Goal: Information Seeking & Learning: Learn about a topic

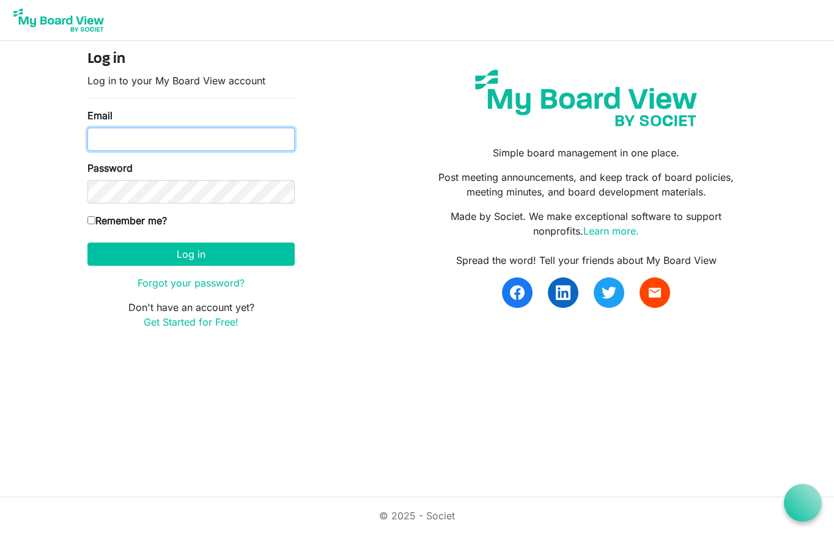
type input "nicole@nicolepelan.com"
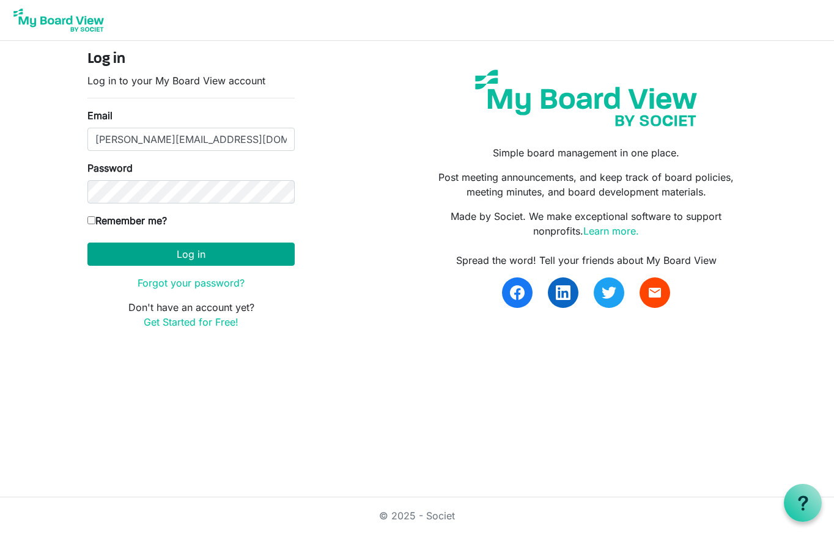
click at [194, 255] on button "Log in" at bounding box center [190, 254] width 207 height 23
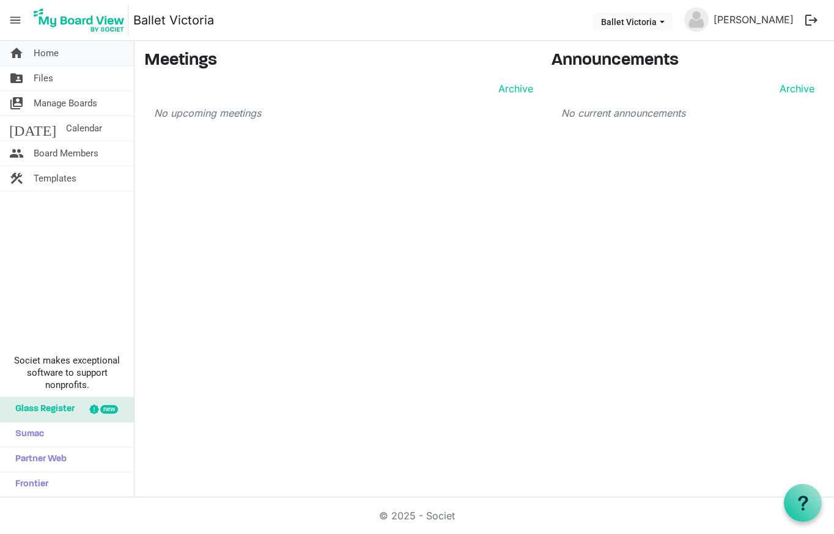
click at [65, 64] on link "home Home" at bounding box center [67, 53] width 134 height 24
click at [62, 75] on link "folder_shared Files" at bounding box center [67, 78] width 134 height 24
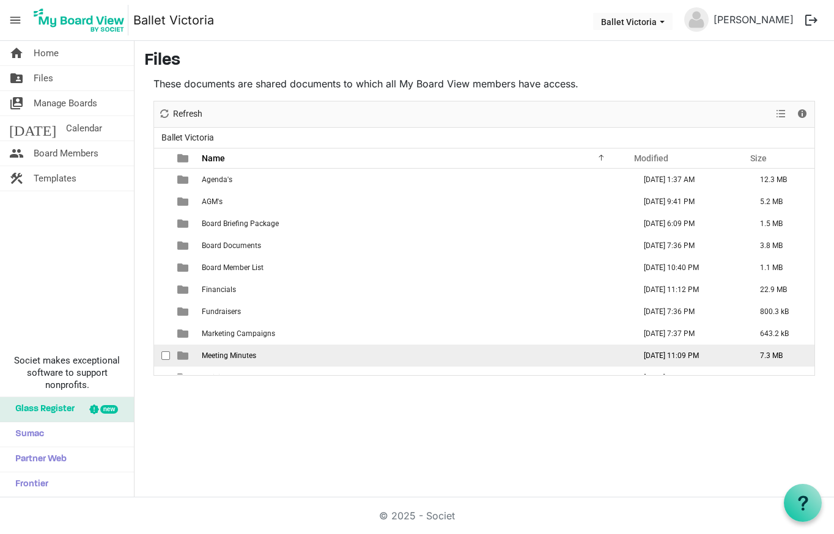
click at [220, 355] on span "Meeting Minutes" at bounding box center [229, 356] width 54 height 9
click at [221, 355] on span "Meeting Minutes" at bounding box center [229, 356] width 54 height 9
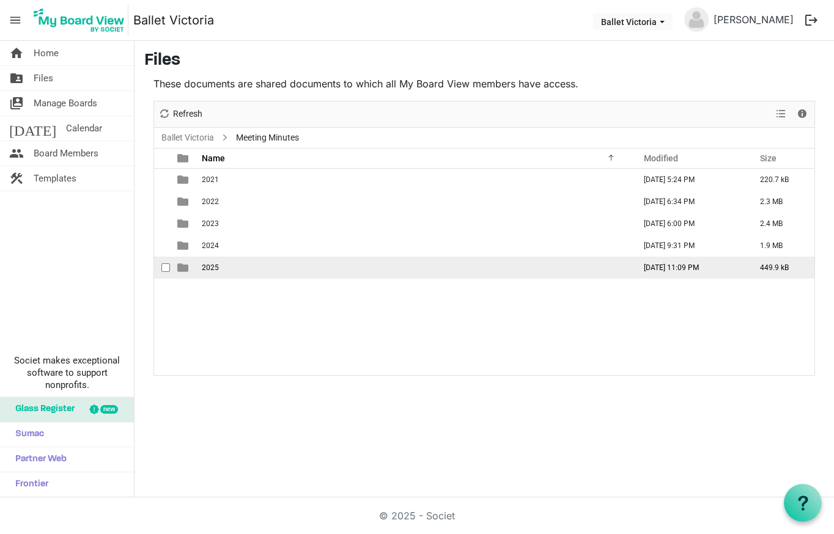
click at [205, 266] on span "2025" at bounding box center [210, 268] width 17 height 9
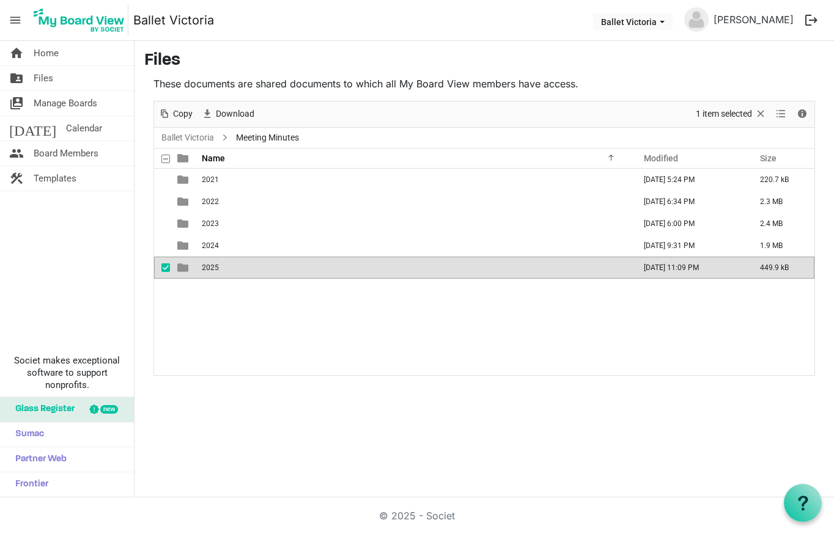
click at [205, 266] on span "2025" at bounding box center [210, 268] width 17 height 9
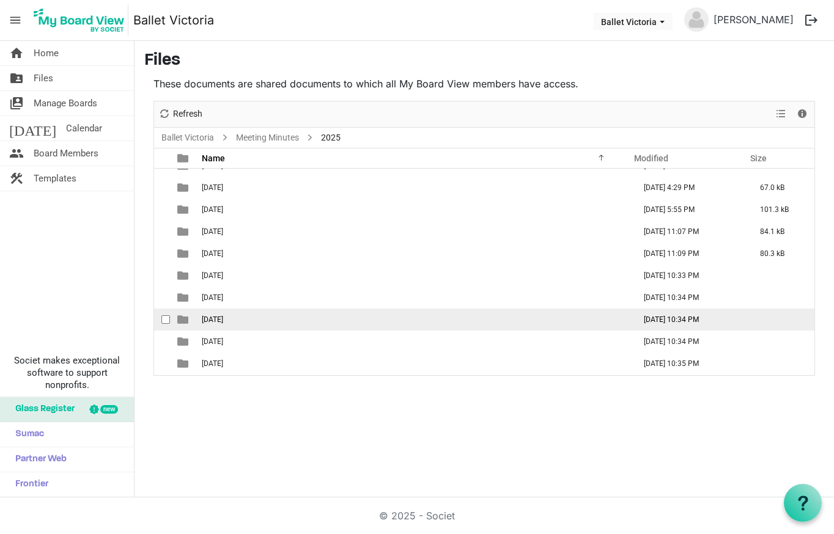
scroll to position [36, 0]
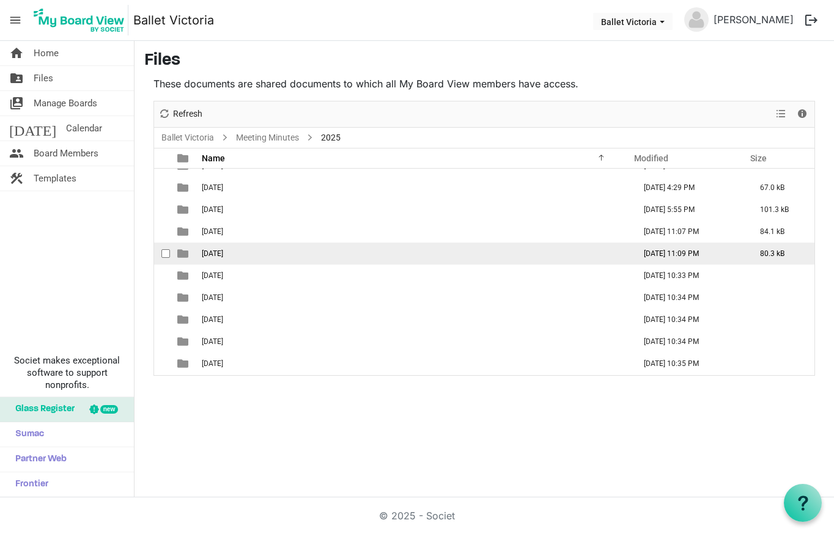
click at [240, 254] on td "06 June" at bounding box center [414, 254] width 433 height 22
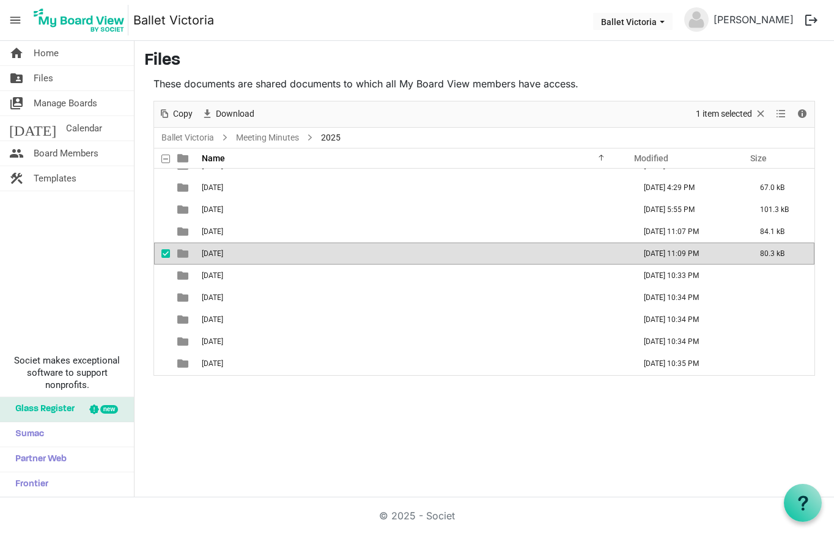
click at [240, 254] on td "06 June" at bounding box center [414, 254] width 433 height 22
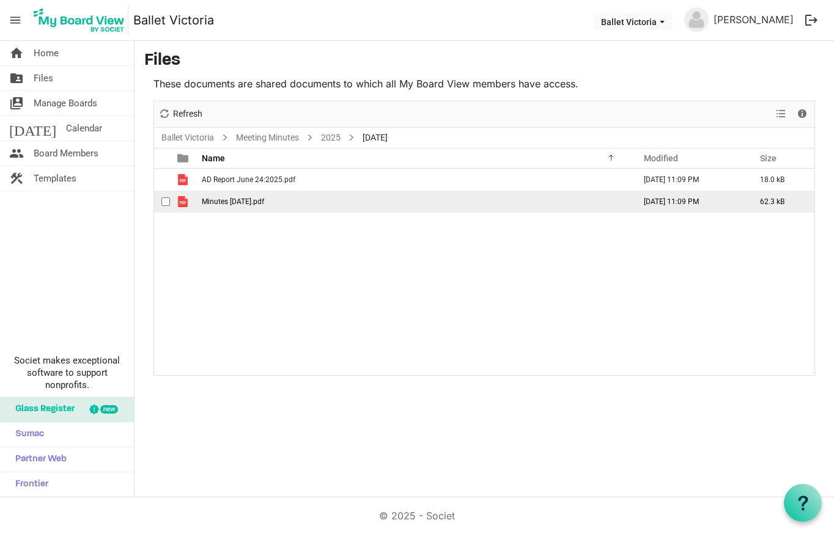
click at [238, 203] on span "Minutes June 24 2025.pdf" at bounding box center [233, 202] width 62 height 9
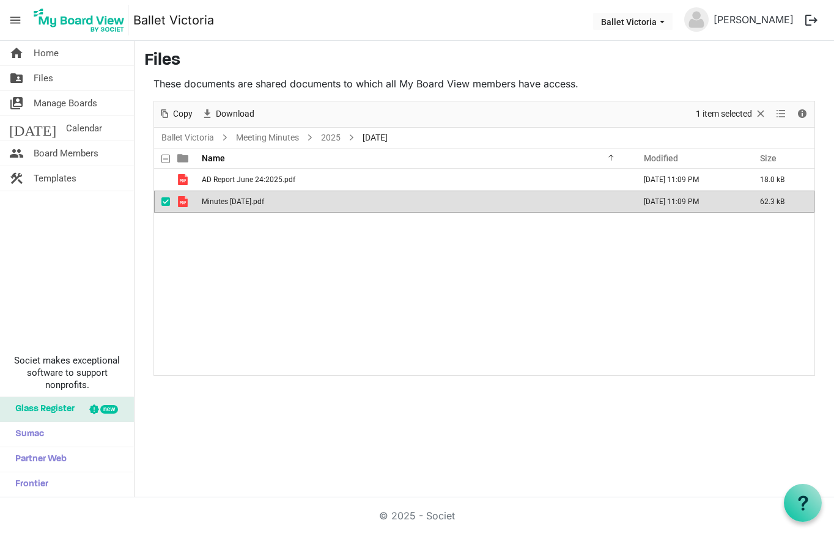
click at [238, 203] on span "Minutes June 24 2025.pdf" at bounding box center [233, 202] width 62 height 9
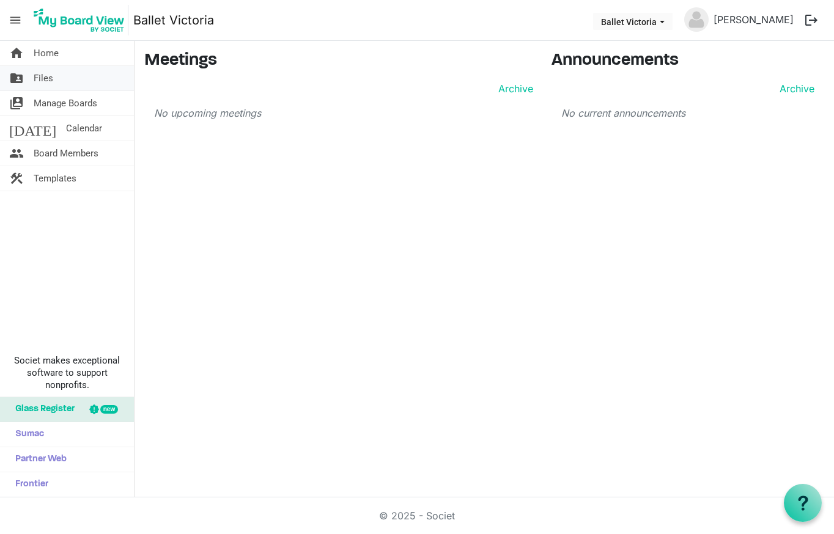
click at [79, 81] on link "folder_shared Files" at bounding box center [67, 78] width 134 height 24
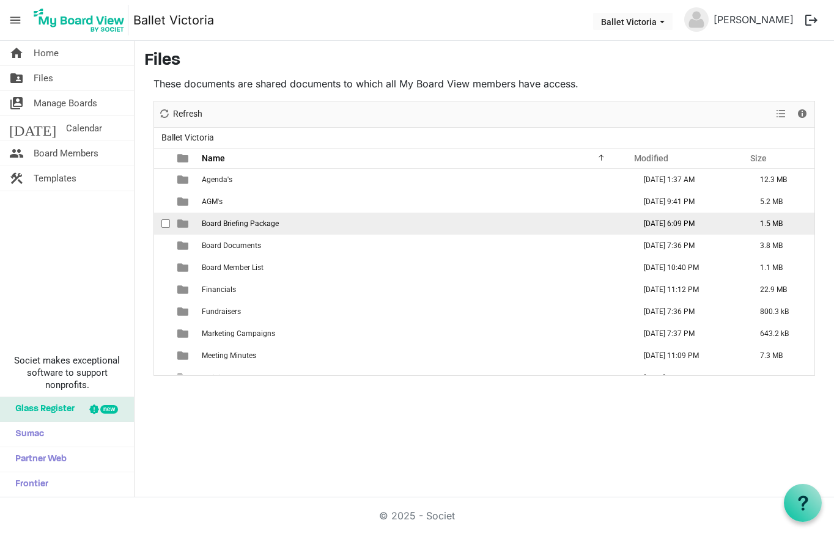
click at [257, 224] on span "Board Briefing Package" at bounding box center [240, 224] width 77 height 9
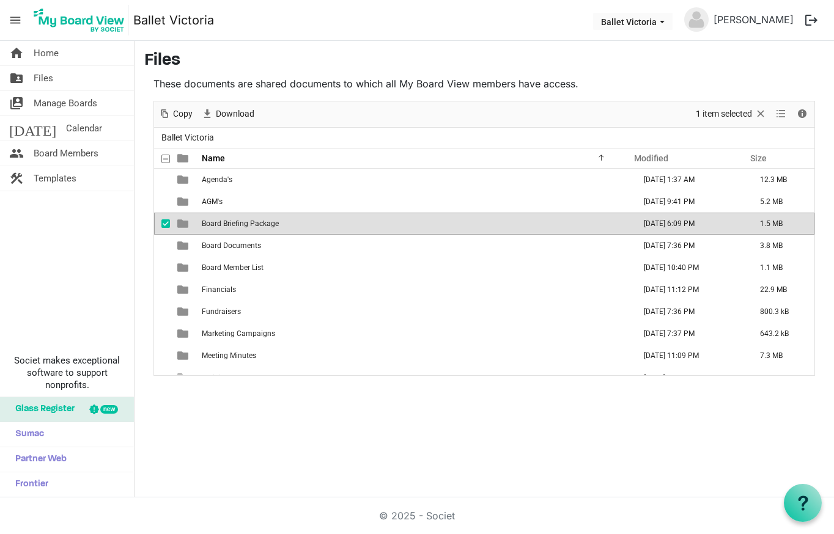
click at [257, 224] on span "Board Briefing Package" at bounding box center [240, 224] width 77 height 9
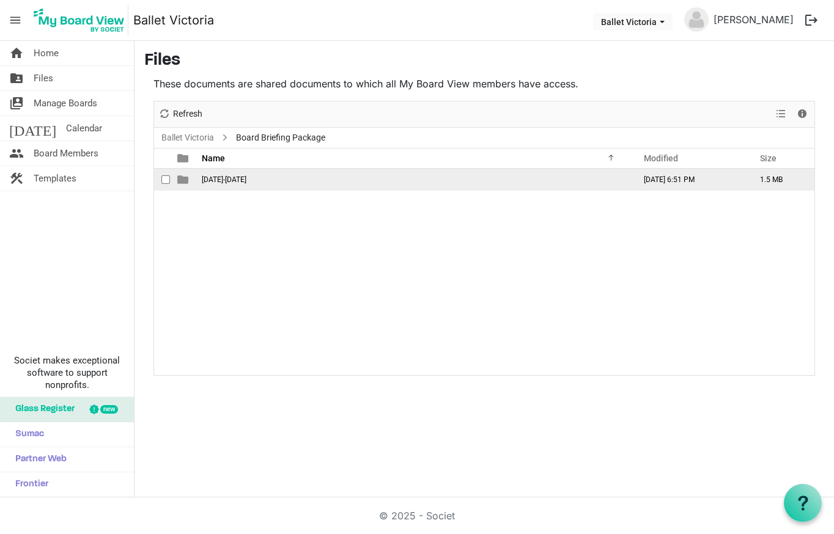
click at [231, 179] on span "2021-2022" at bounding box center [224, 180] width 45 height 9
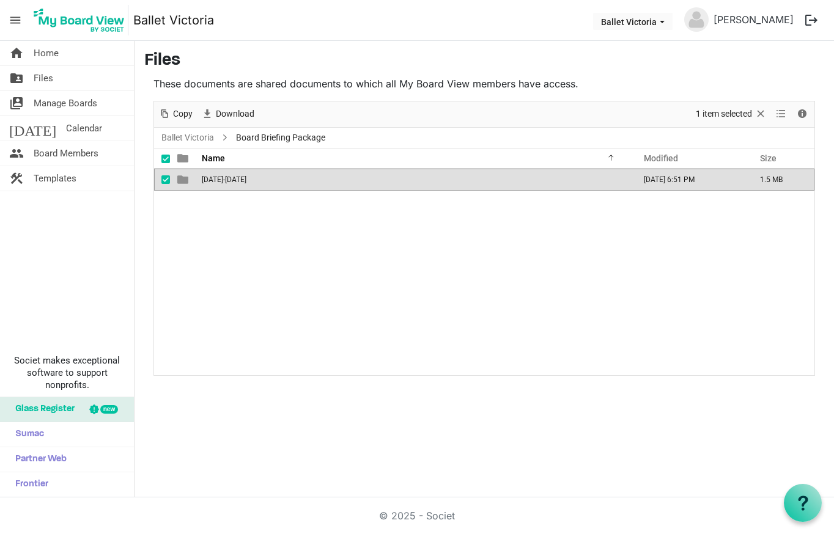
click at [231, 179] on span "2021-2022" at bounding box center [224, 180] width 45 height 9
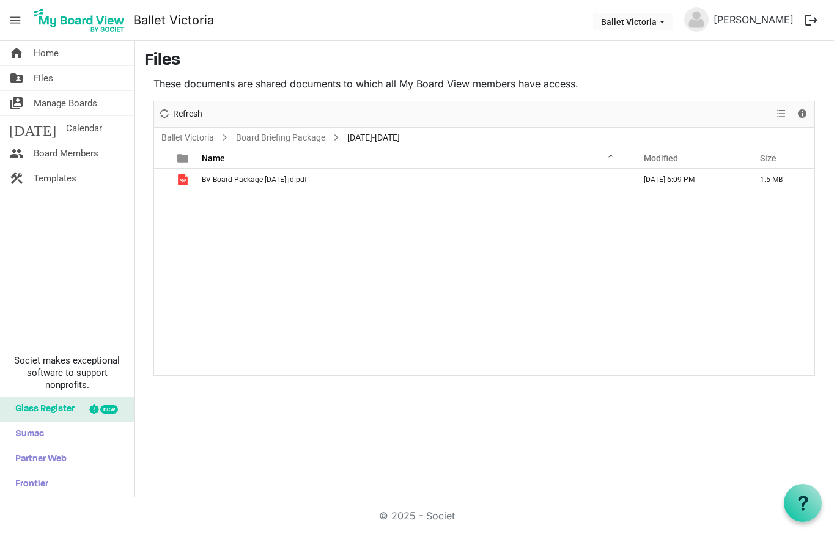
click at [231, 179] on span "BV Board Package Jan 1722 jd.pdf" at bounding box center [254, 180] width 105 height 9
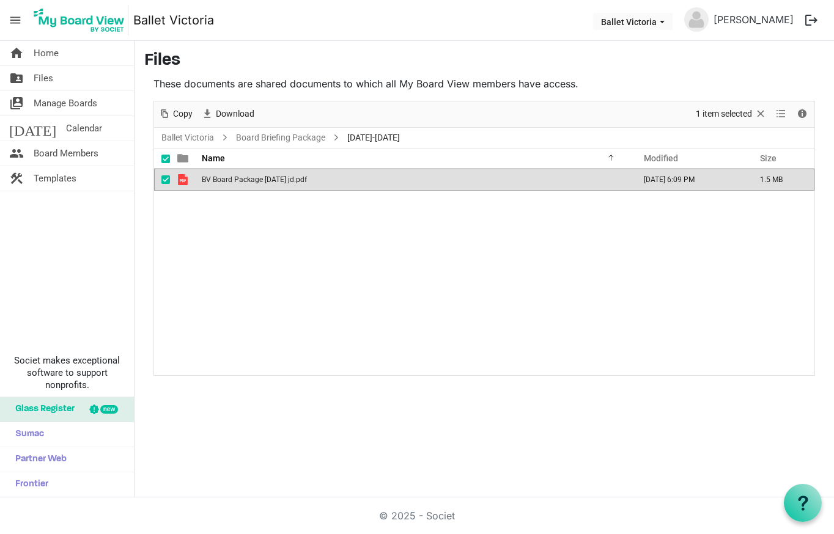
click at [231, 179] on span "BV Board Package Jan 1722 jd.pdf" at bounding box center [254, 180] width 105 height 9
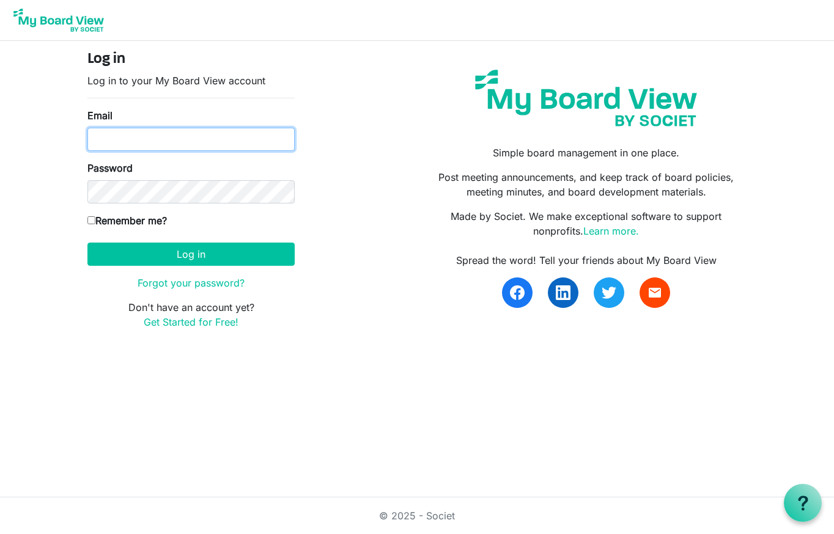
type input "[PERSON_NAME][EMAIL_ADDRESS][DOMAIN_NAME]"
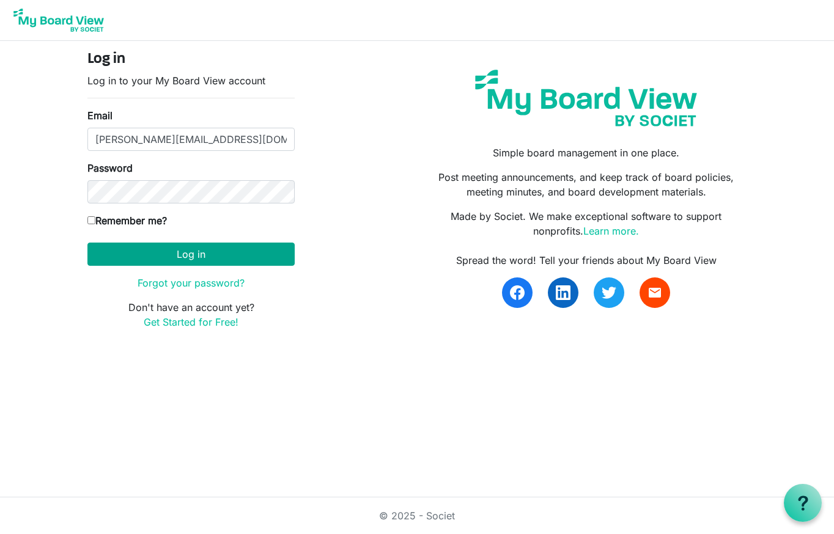
click at [183, 248] on button "Log in" at bounding box center [190, 254] width 207 height 23
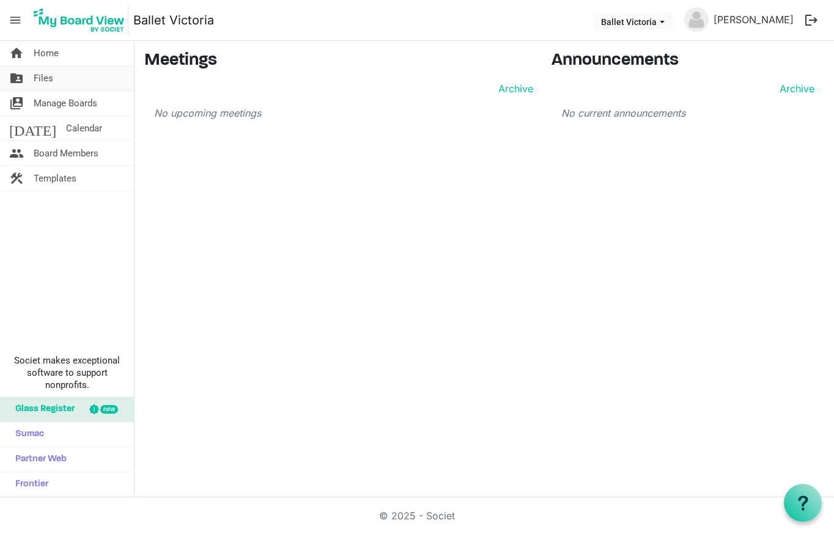
click at [69, 81] on link "folder_shared Files" at bounding box center [67, 78] width 134 height 24
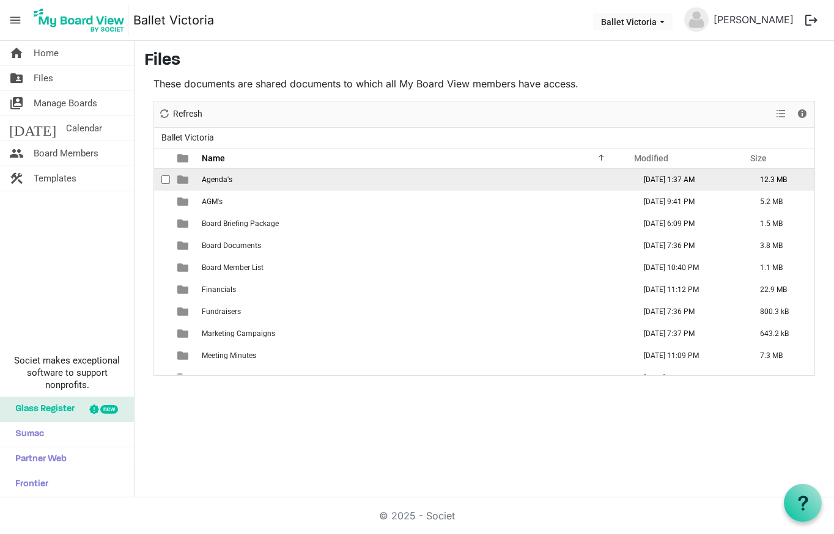
click at [254, 177] on td "Agenda's" at bounding box center [414, 180] width 433 height 22
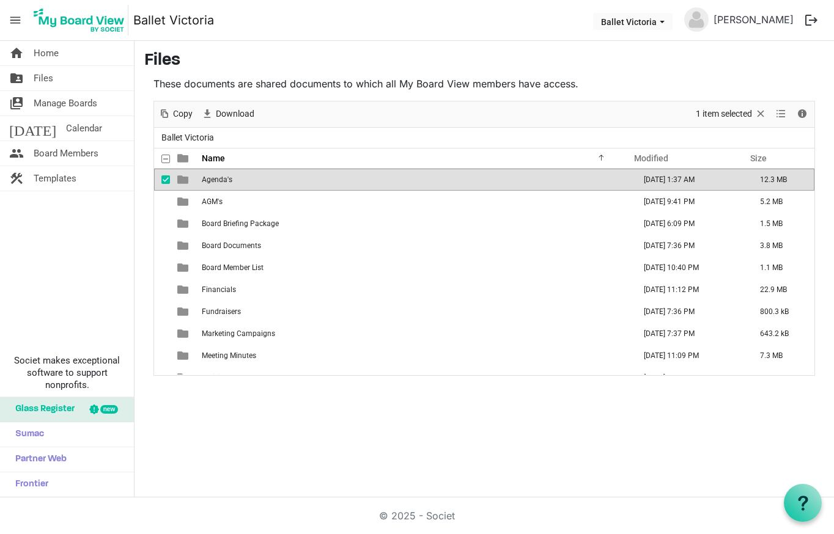
click at [254, 177] on td "Agenda's" at bounding box center [414, 180] width 433 height 22
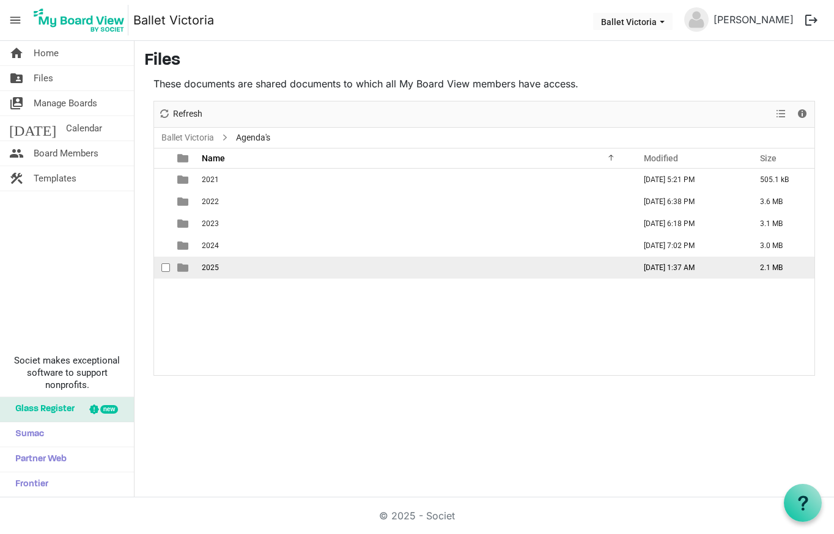
click at [226, 268] on td "2025" at bounding box center [414, 268] width 433 height 22
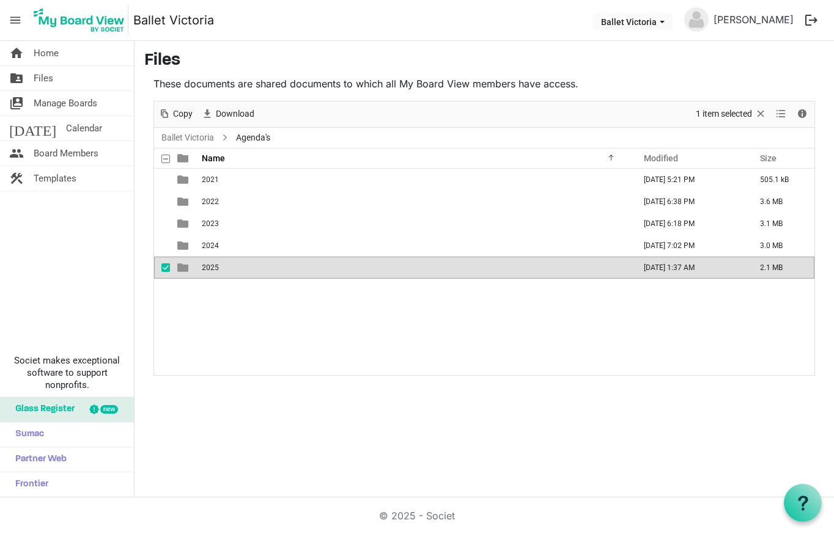
click at [226, 268] on td "2025" at bounding box center [414, 268] width 433 height 22
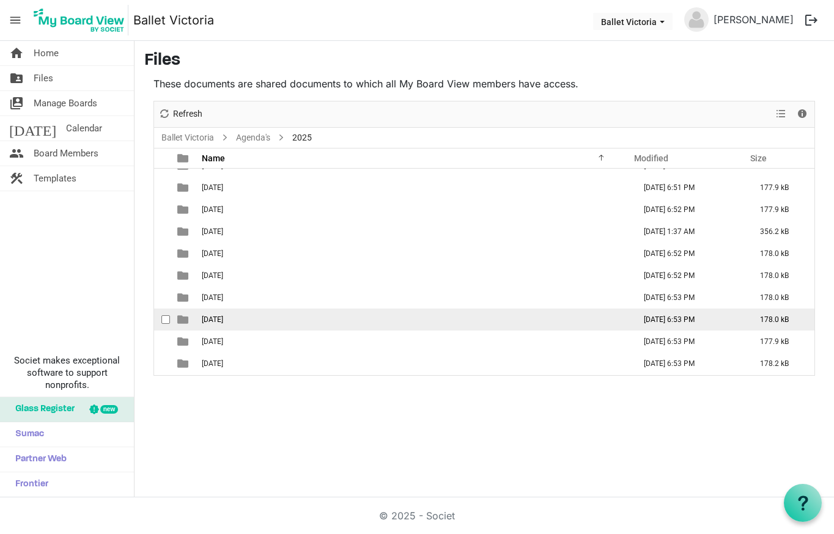
scroll to position [36, 0]
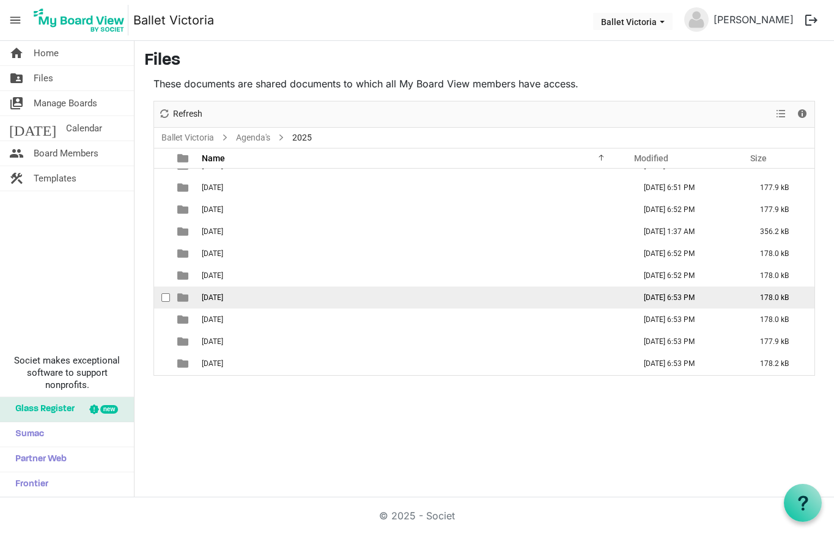
click at [255, 300] on td "08 August" at bounding box center [414, 298] width 433 height 22
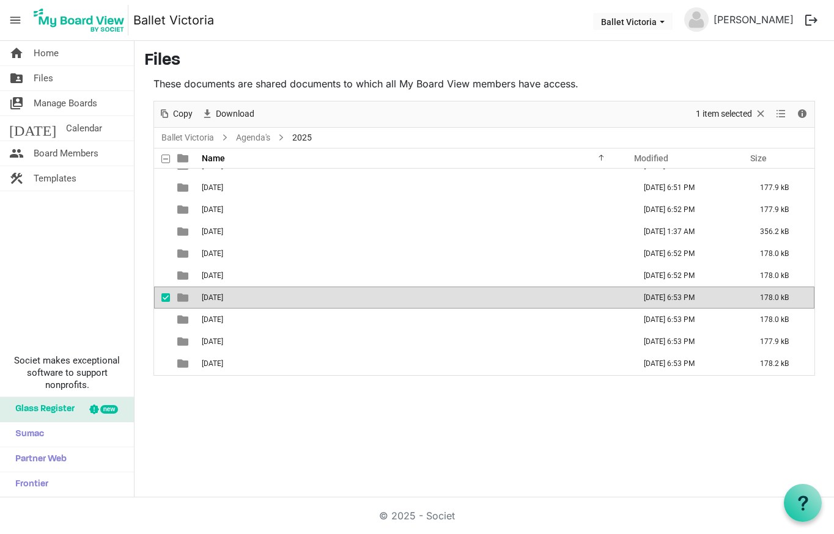
click at [259, 297] on td "08 August" at bounding box center [414, 298] width 433 height 22
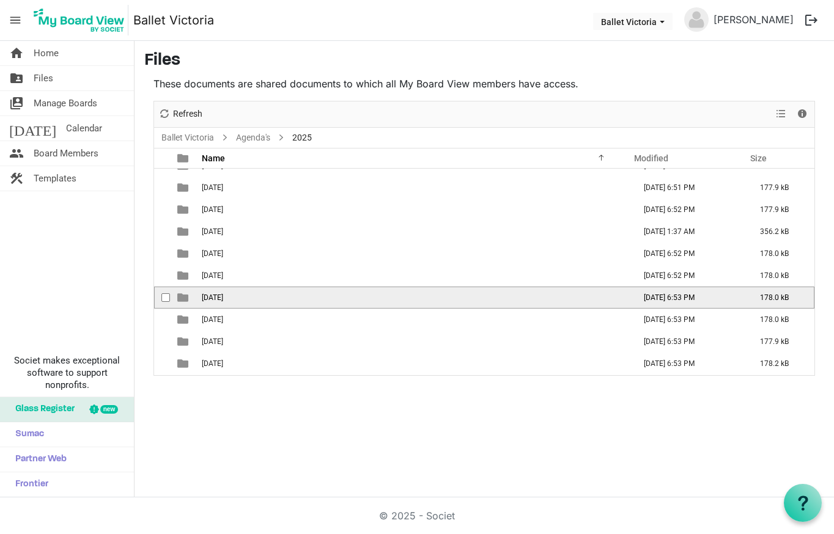
click at [259, 297] on td "08 August" at bounding box center [414, 298] width 433 height 22
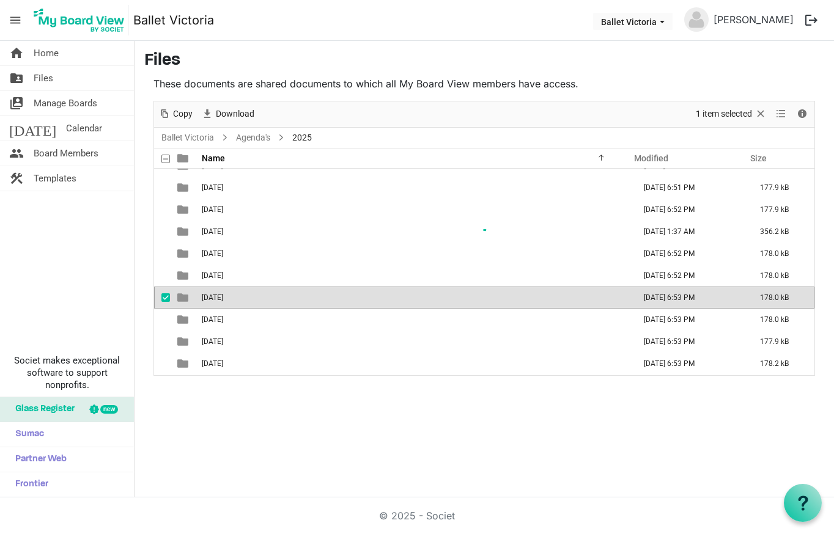
scroll to position [0, 0]
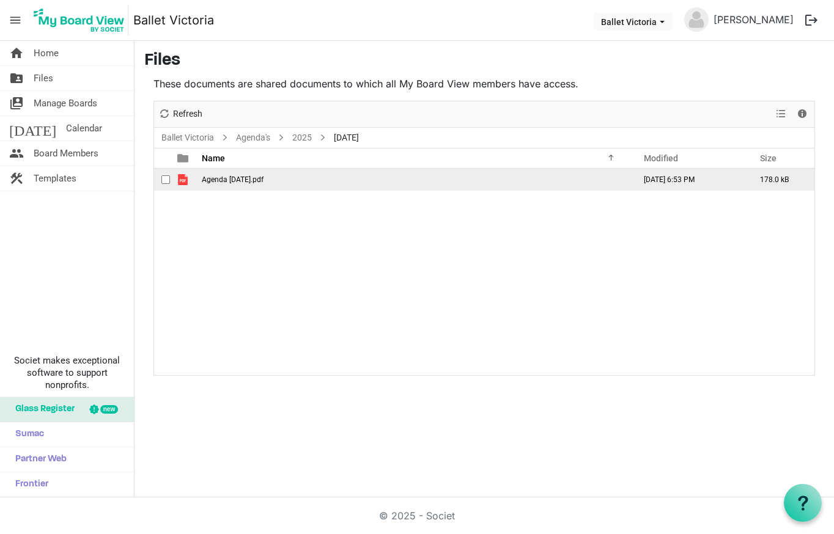
click at [264, 182] on span "Agenda August 26 2025.pdf" at bounding box center [233, 180] width 62 height 9
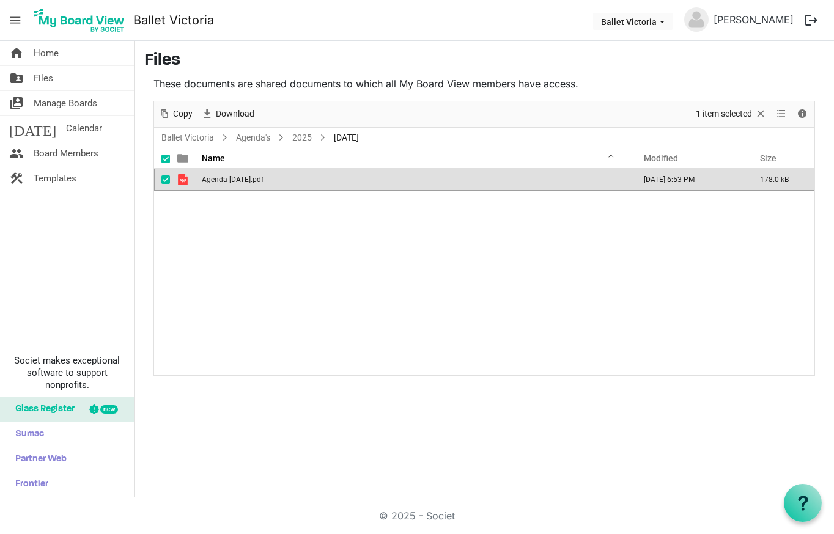
click at [264, 182] on span "Agenda August 26 2025.pdf" at bounding box center [233, 180] width 62 height 9
click at [302, 138] on link "2025" at bounding box center [302, 137] width 24 height 15
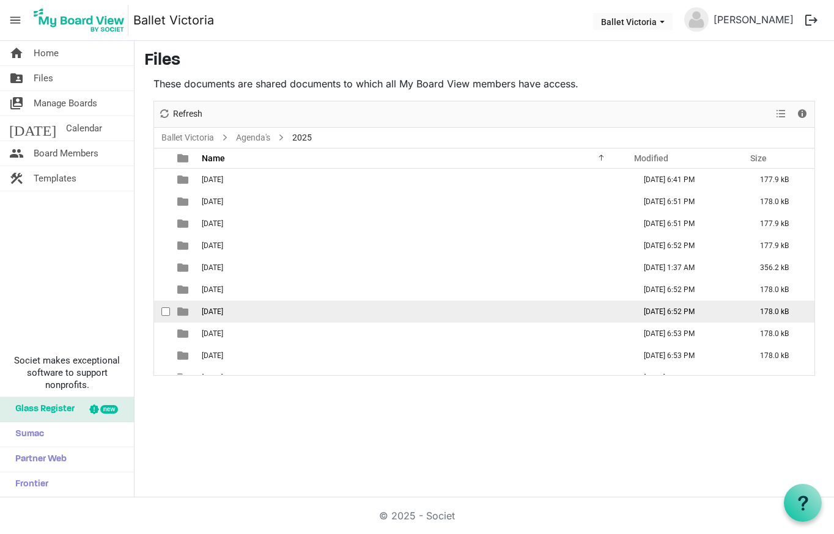
click at [226, 312] on td "07 July" at bounding box center [414, 312] width 433 height 22
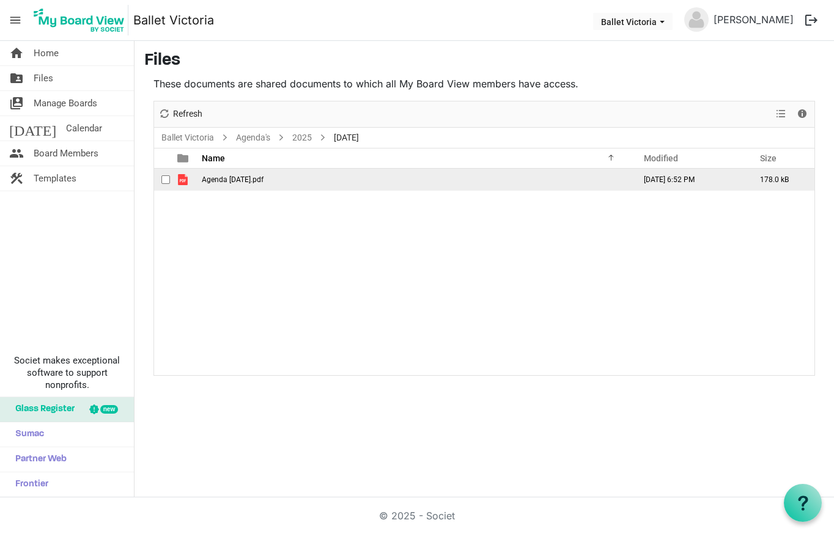
click at [228, 180] on span "Agenda July 29 2025.pdf" at bounding box center [233, 180] width 62 height 9
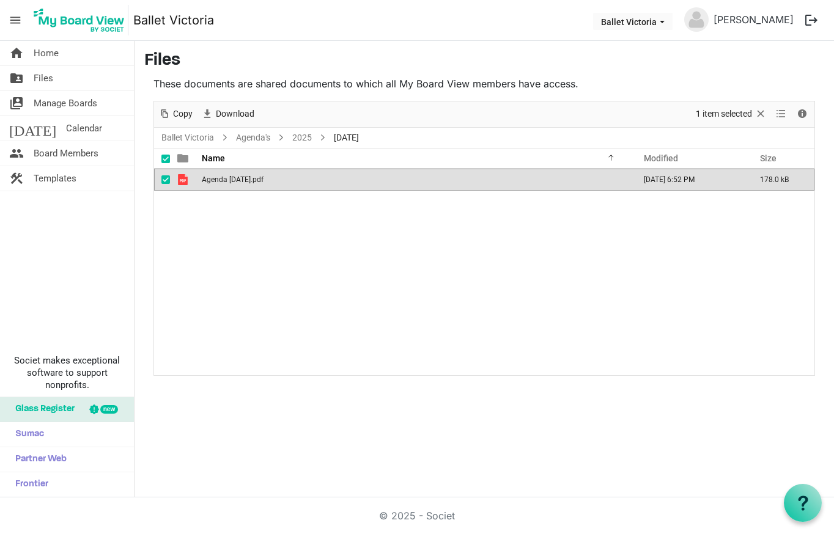
click at [228, 180] on span "Agenda July 29 2025.pdf" at bounding box center [233, 180] width 62 height 9
click at [205, 139] on link "Ballet Victoria" at bounding box center [187, 137] width 57 height 15
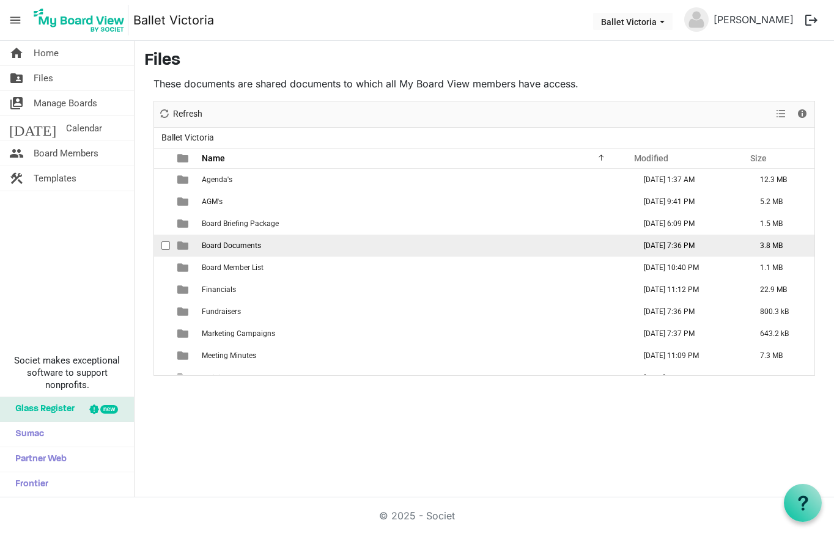
click at [312, 245] on td "Board Documents" at bounding box center [414, 246] width 433 height 22
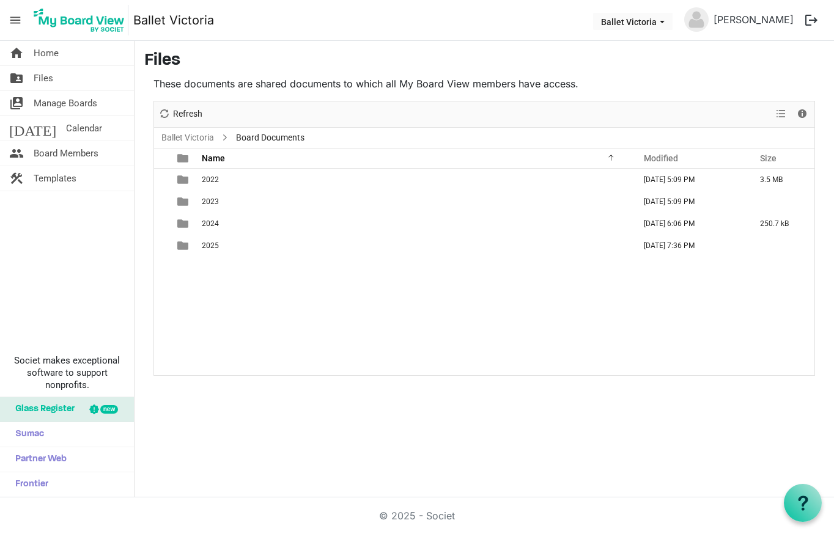
click at [312, 245] on td "2025" at bounding box center [414, 246] width 433 height 22
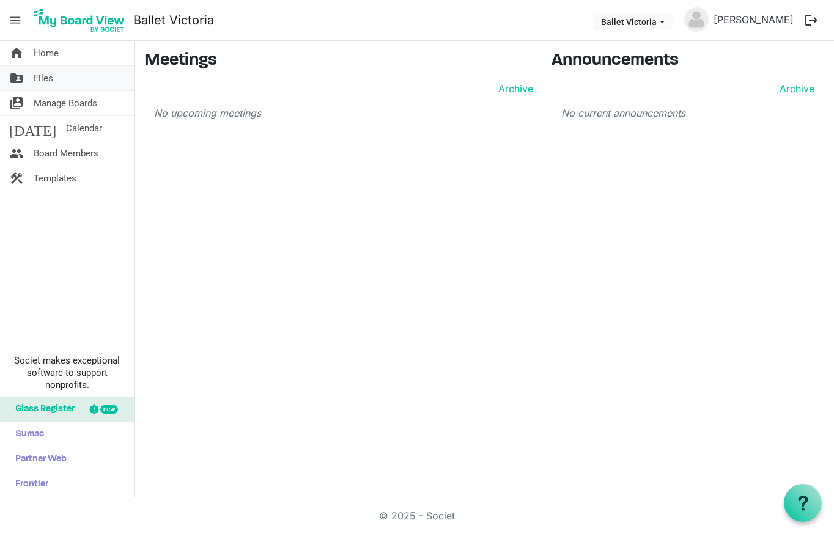
click at [71, 79] on link "folder_shared Files" at bounding box center [67, 78] width 134 height 24
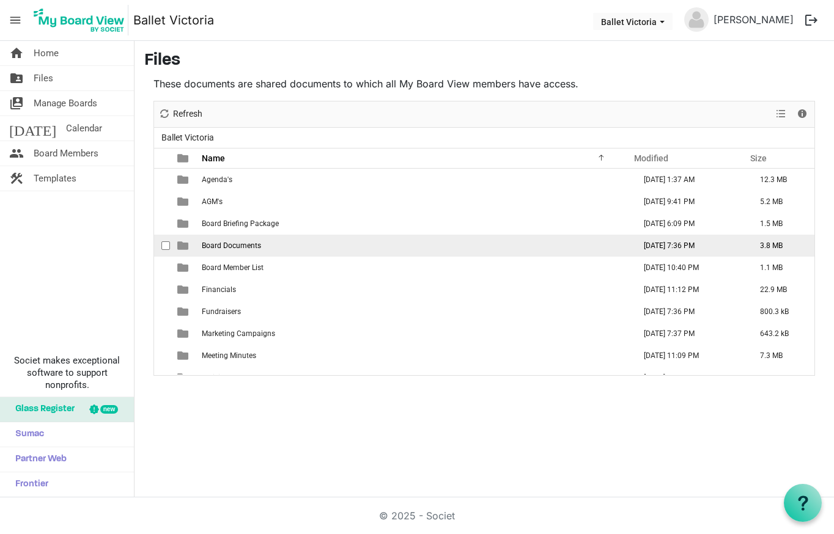
click at [244, 242] on span "Board Documents" at bounding box center [231, 246] width 59 height 9
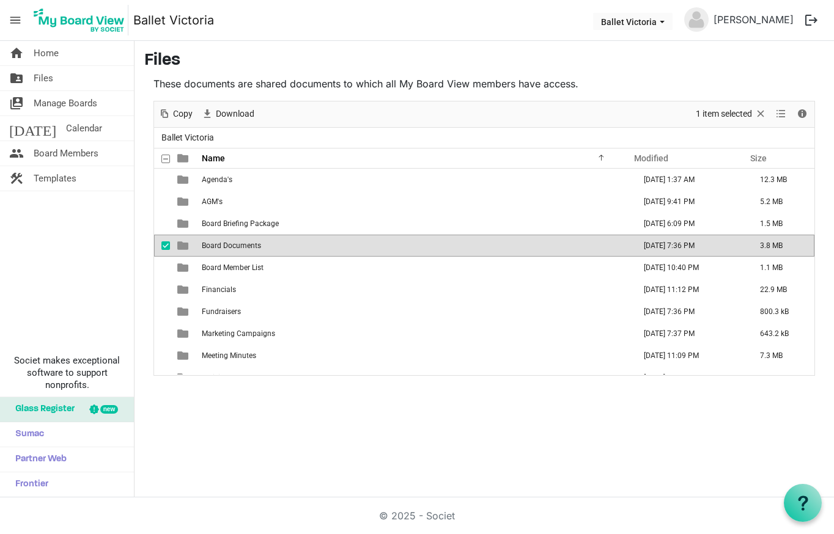
click at [244, 242] on span "Board Documents" at bounding box center [231, 246] width 59 height 9
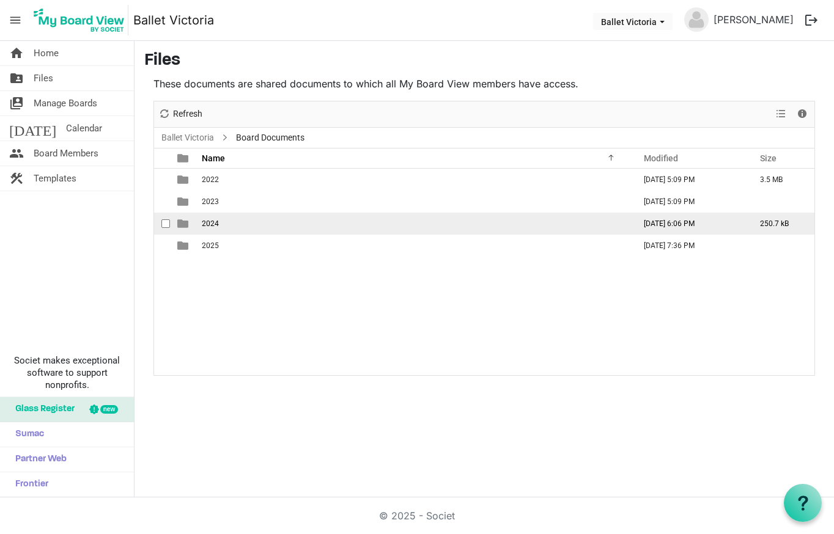
click at [224, 220] on td "2024" at bounding box center [414, 224] width 433 height 22
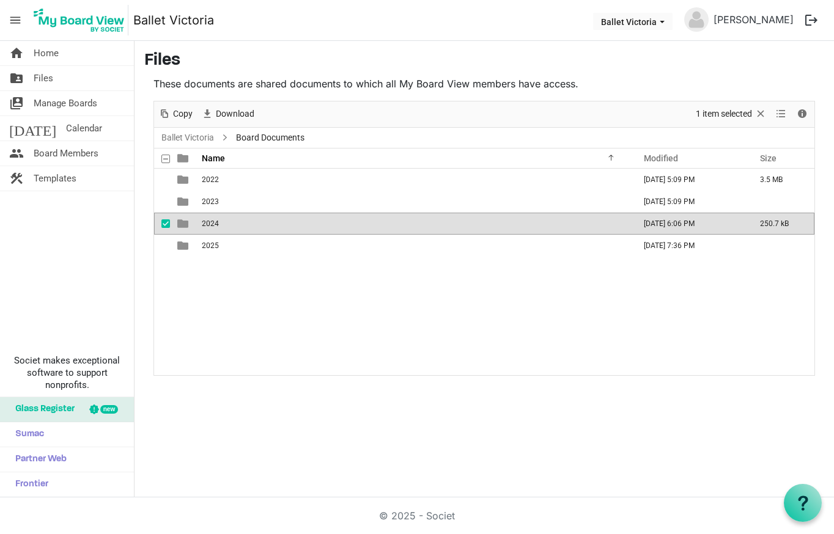
click at [224, 220] on td "2024" at bounding box center [414, 224] width 433 height 22
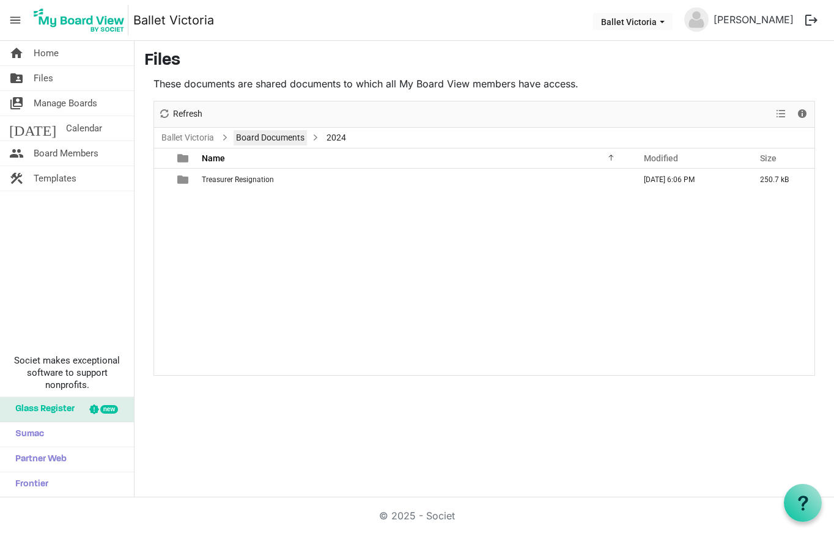
click at [276, 141] on link "Board Documents" at bounding box center [270, 137] width 73 height 15
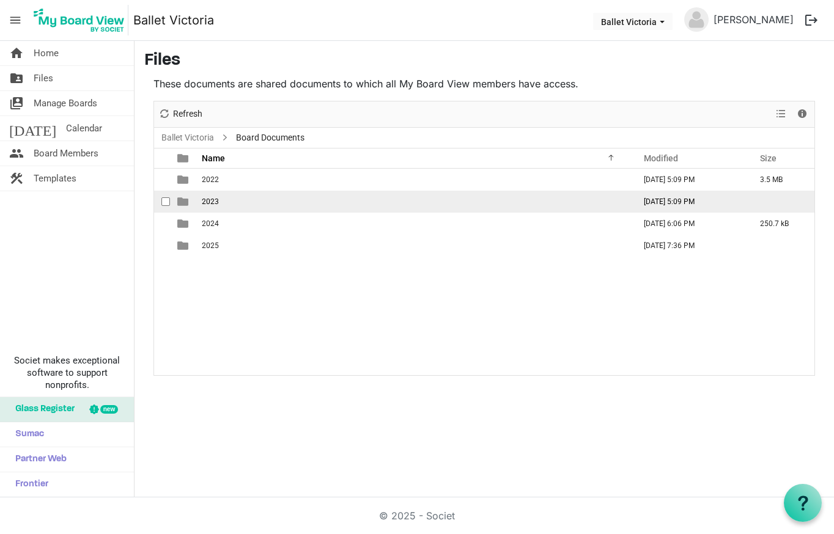
click at [235, 198] on td "2023" at bounding box center [414, 202] width 433 height 22
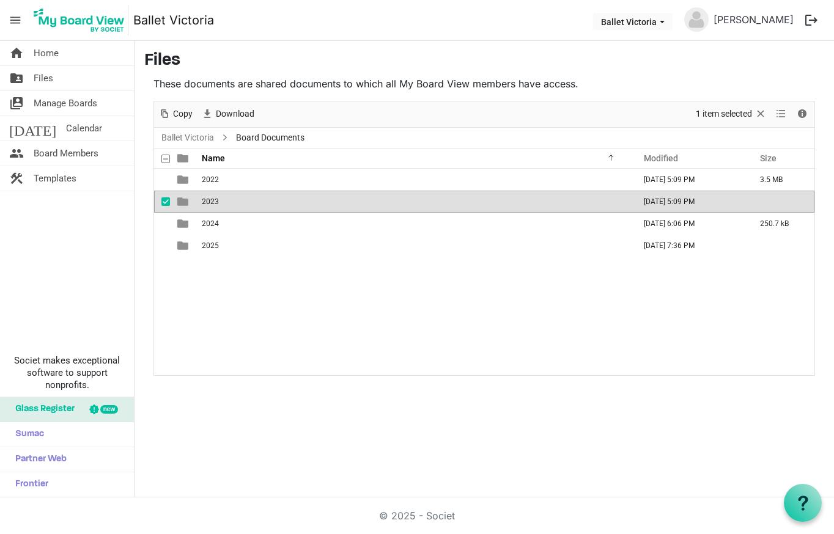
click at [235, 198] on td "2023" at bounding box center [414, 202] width 433 height 22
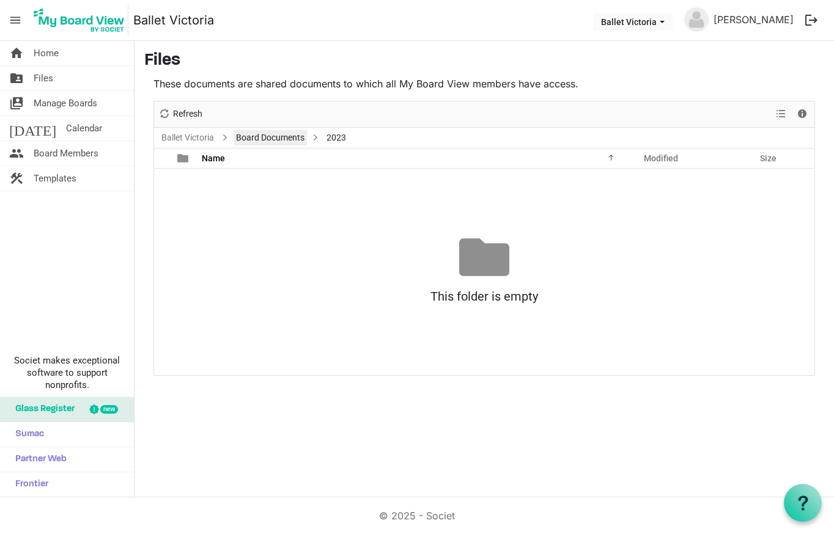
click at [262, 139] on link "Board Documents" at bounding box center [270, 137] width 73 height 15
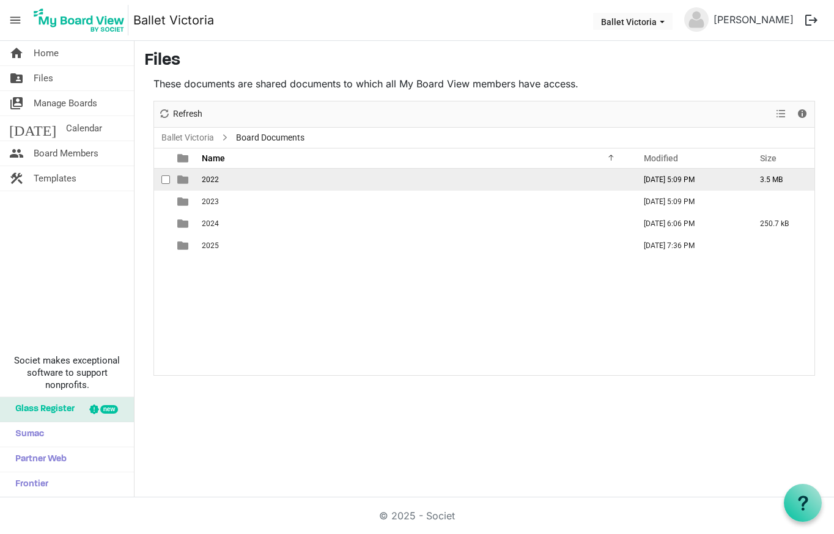
click at [218, 182] on span "2022" at bounding box center [210, 180] width 17 height 9
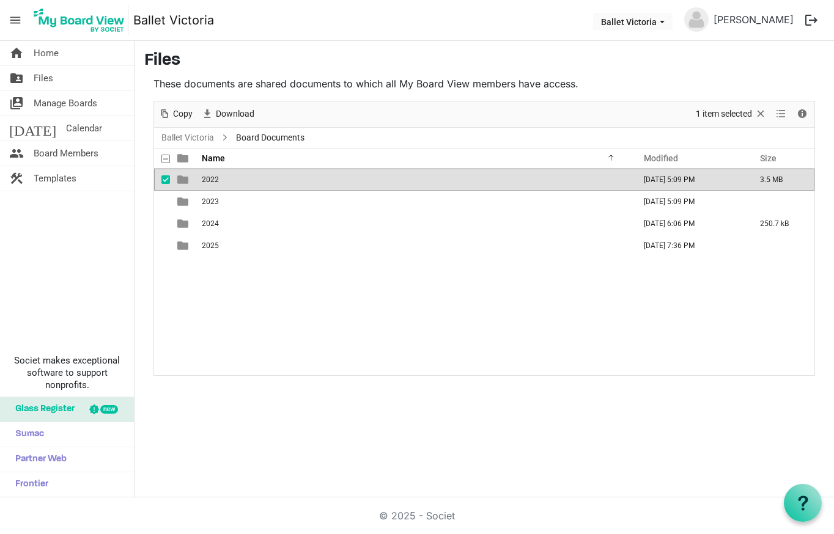
click at [218, 182] on span "2022" at bounding box center [210, 180] width 17 height 9
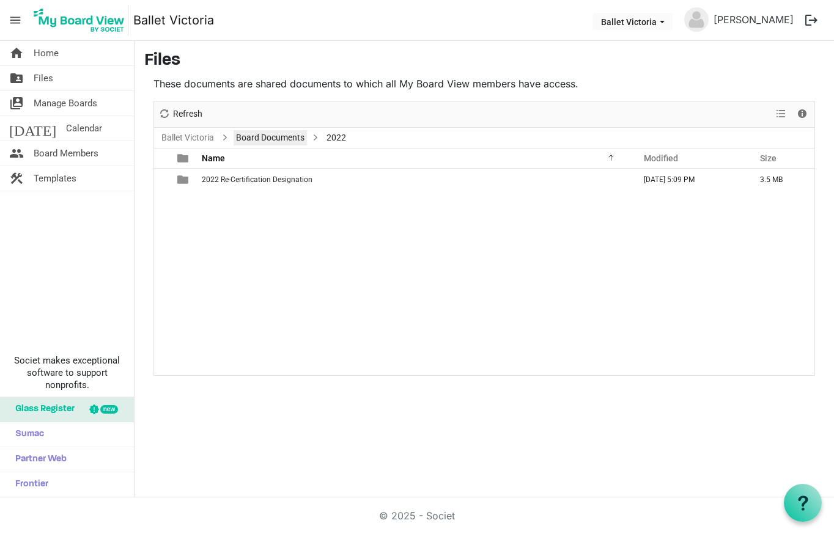
click at [259, 135] on link "Board Documents" at bounding box center [270, 137] width 73 height 15
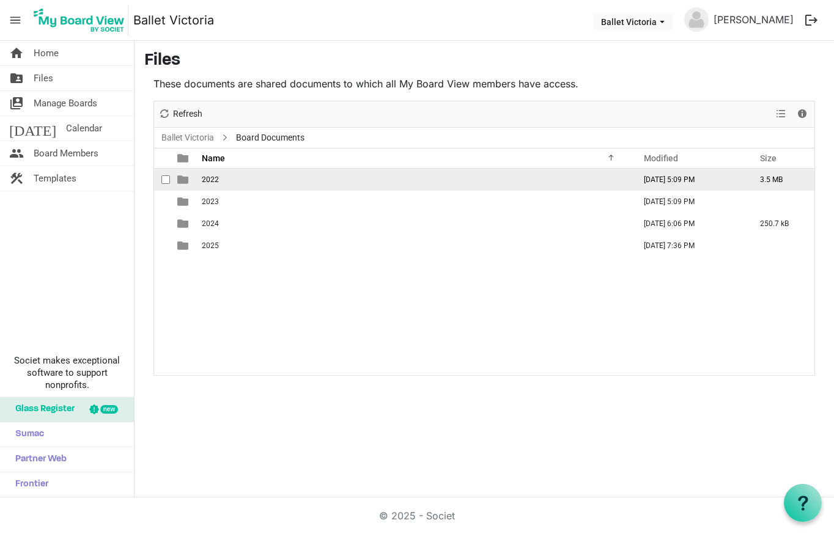
click at [246, 174] on td "2022" at bounding box center [414, 180] width 433 height 22
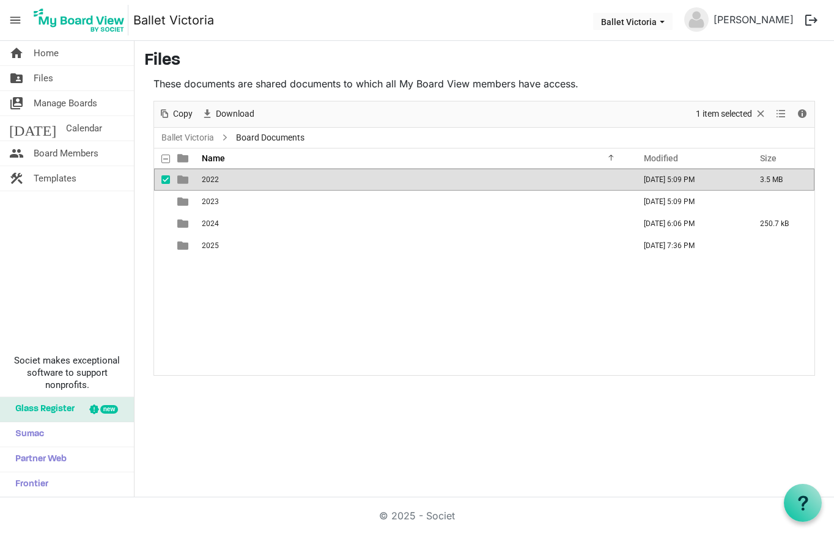
click at [246, 174] on td "2022" at bounding box center [414, 180] width 433 height 22
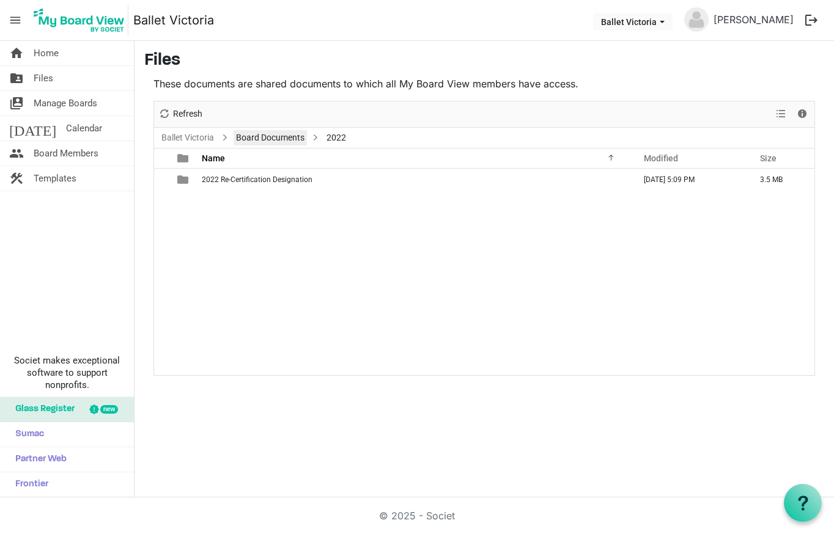
click at [287, 135] on link "Board Documents" at bounding box center [270, 137] width 73 height 15
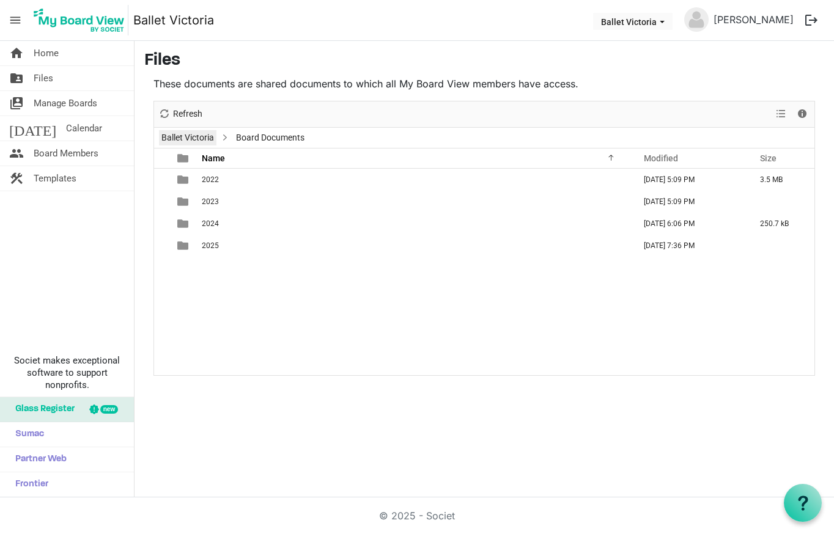
click at [204, 135] on link "Ballet Victoria" at bounding box center [187, 137] width 57 height 15
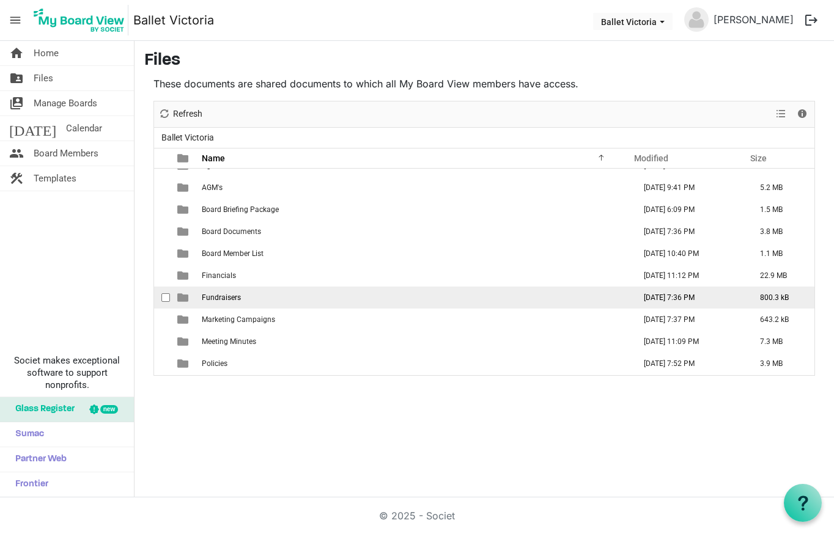
scroll to position [14, 0]
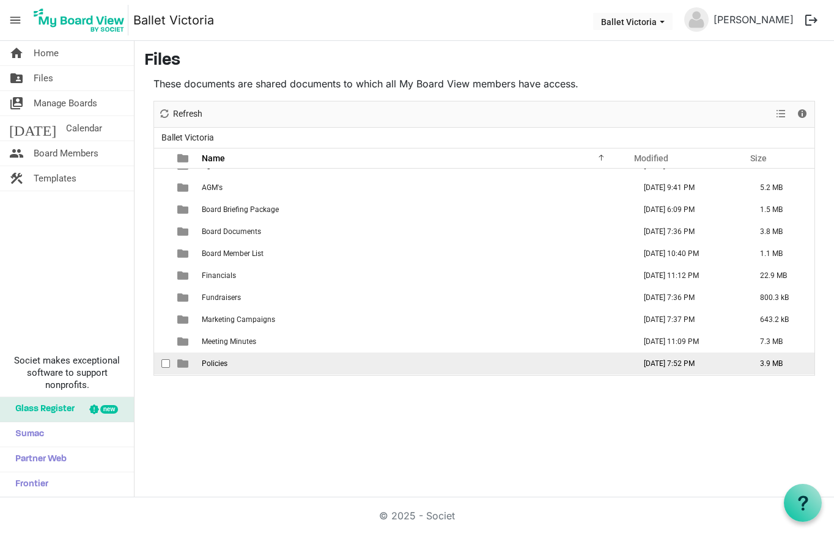
click at [235, 363] on td "Policies" at bounding box center [414, 364] width 433 height 22
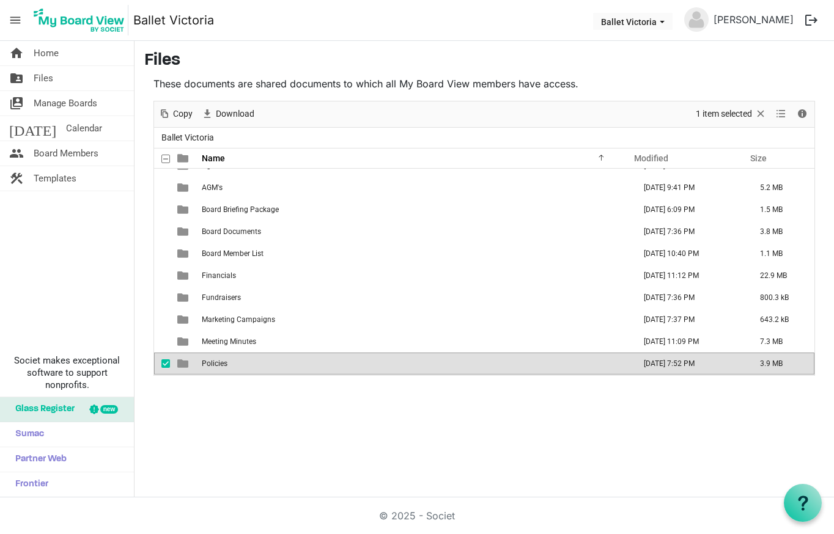
click at [235, 363] on td "Policies" at bounding box center [414, 364] width 433 height 22
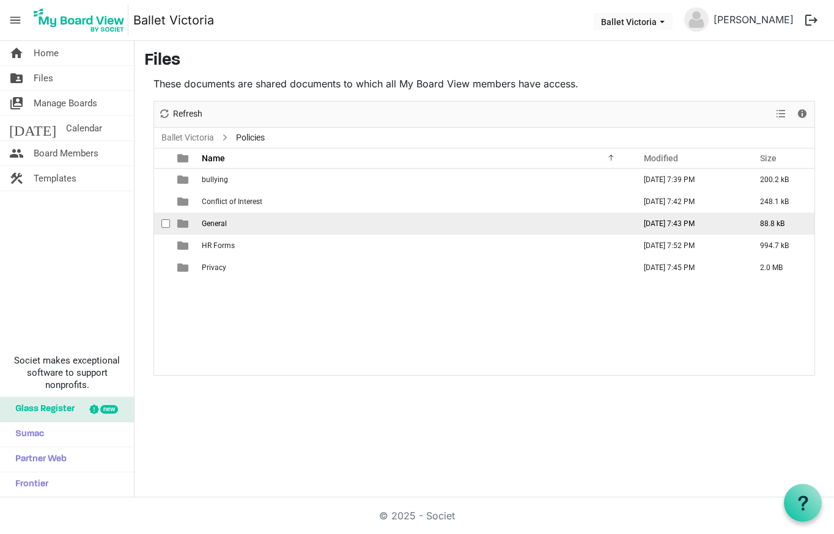
click at [242, 224] on td "General" at bounding box center [414, 224] width 433 height 22
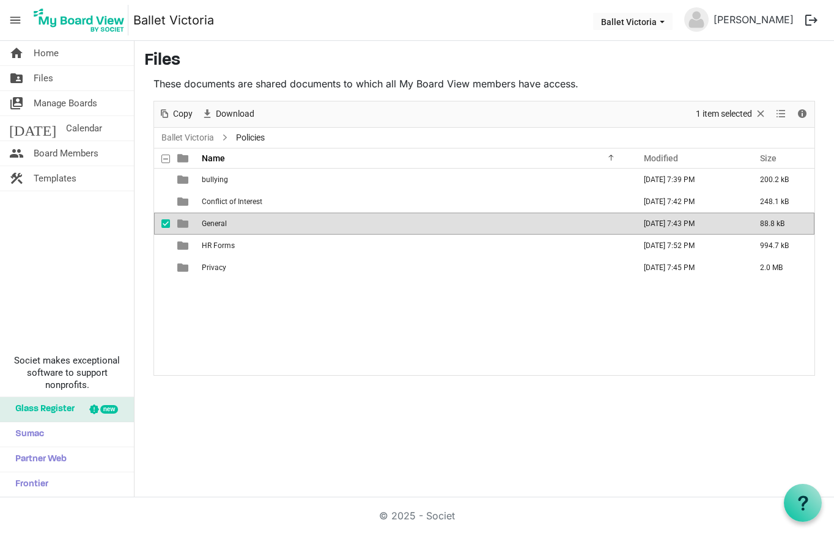
click at [242, 224] on td "General" at bounding box center [414, 224] width 433 height 22
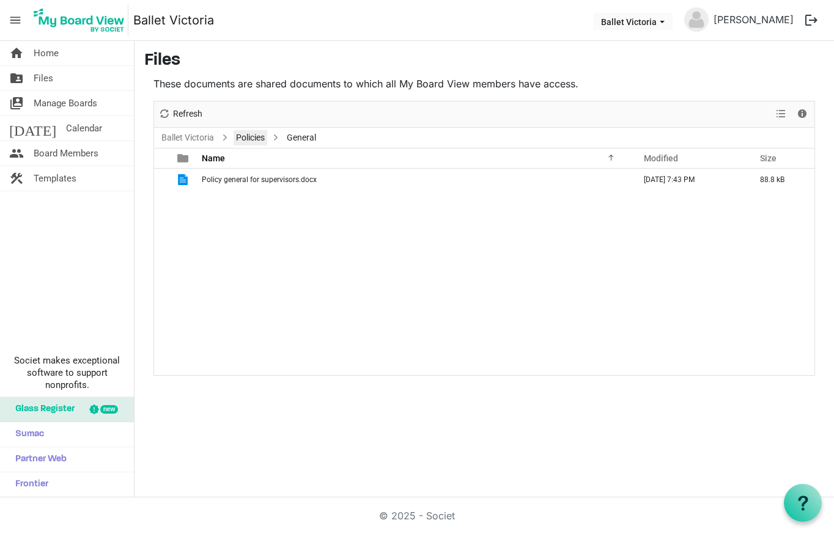
click at [245, 138] on link "Policies" at bounding box center [251, 137] width 34 height 15
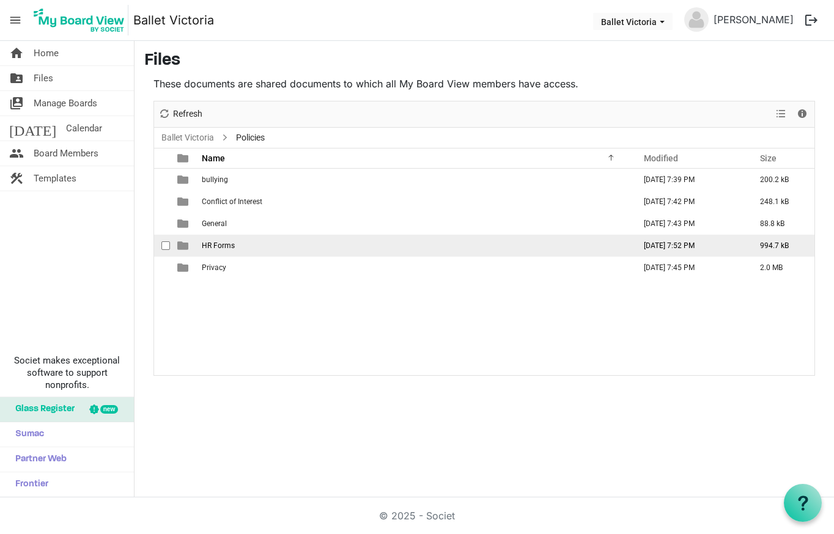
click at [223, 243] on span "HR Forms" at bounding box center [218, 246] width 33 height 9
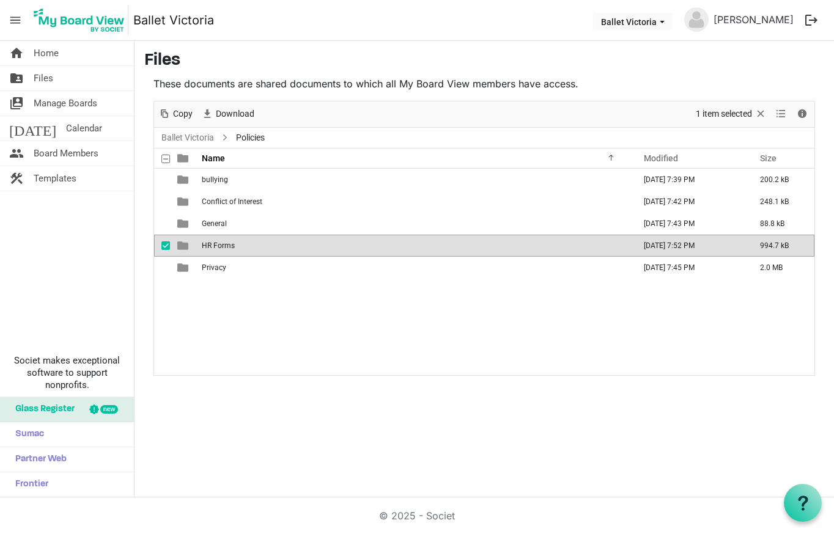
click at [223, 243] on span "HR Forms" at bounding box center [218, 246] width 33 height 9
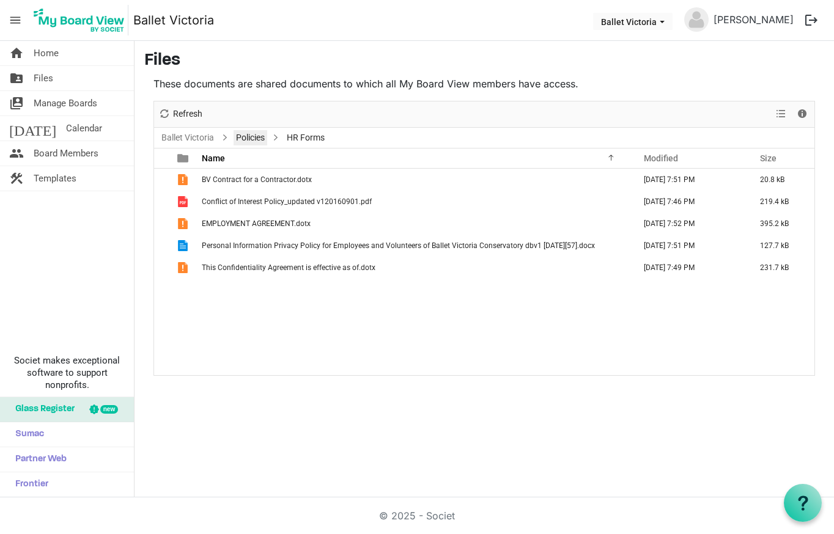
click at [258, 136] on link "Policies" at bounding box center [251, 137] width 34 height 15
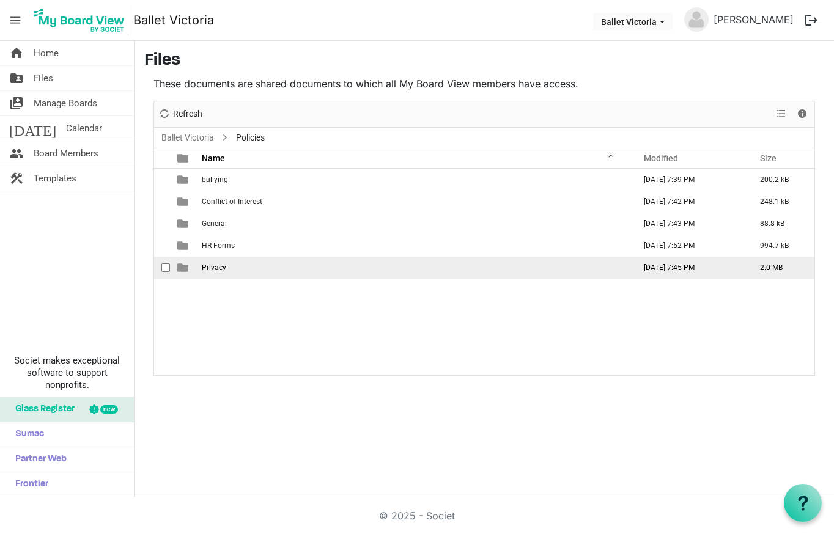
click at [218, 270] on span "Privacy" at bounding box center [214, 268] width 24 height 9
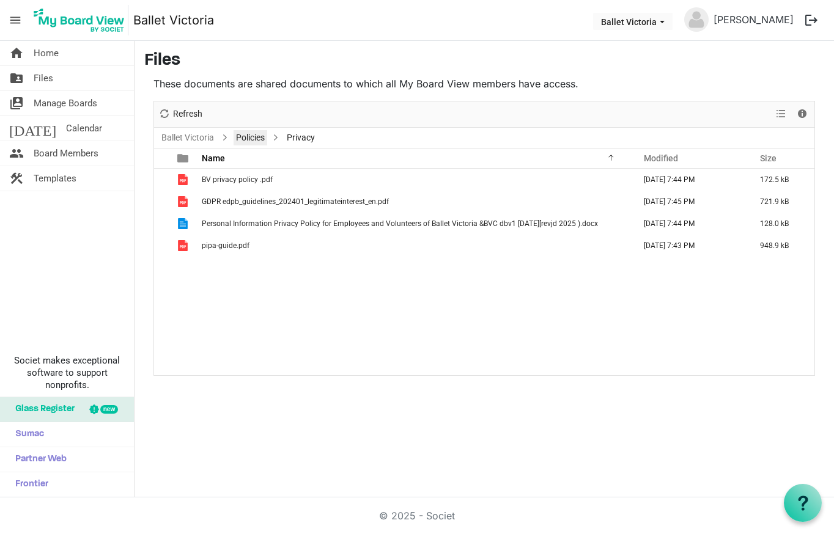
click at [256, 135] on link "Policies" at bounding box center [251, 137] width 34 height 15
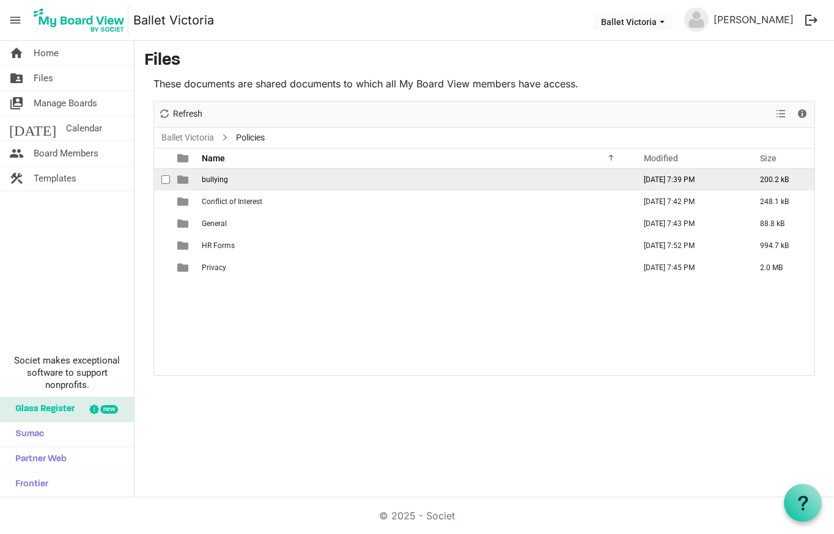
click at [211, 179] on span "bullying" at bounding box center [215, 180] width 26 height 9
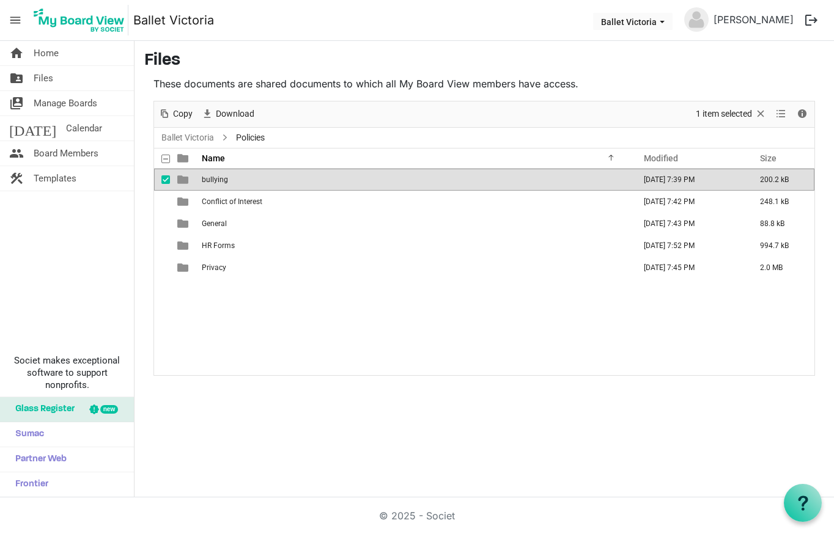
click at [211, 179] on span "bullying" at bounding box center [215, 180] width 26 height 9
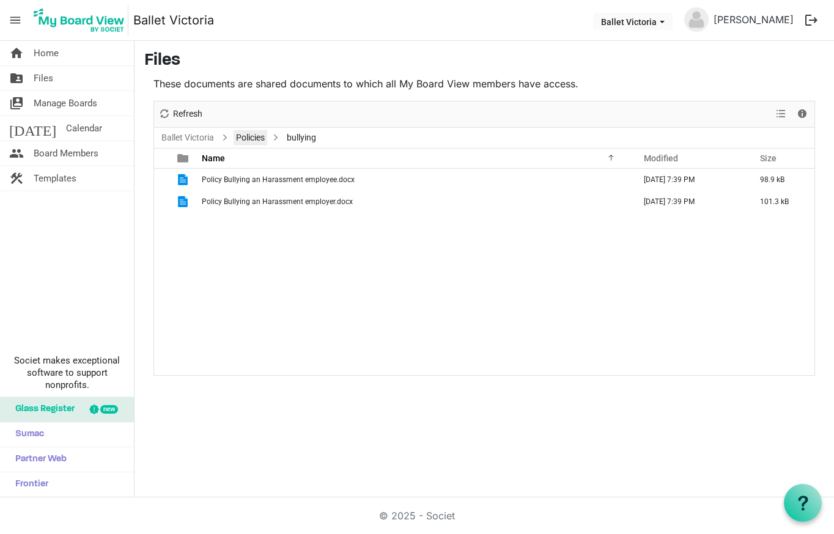
click at [257, 139] on link "Policies" at bounding box center [251, 137] width 34 height 15
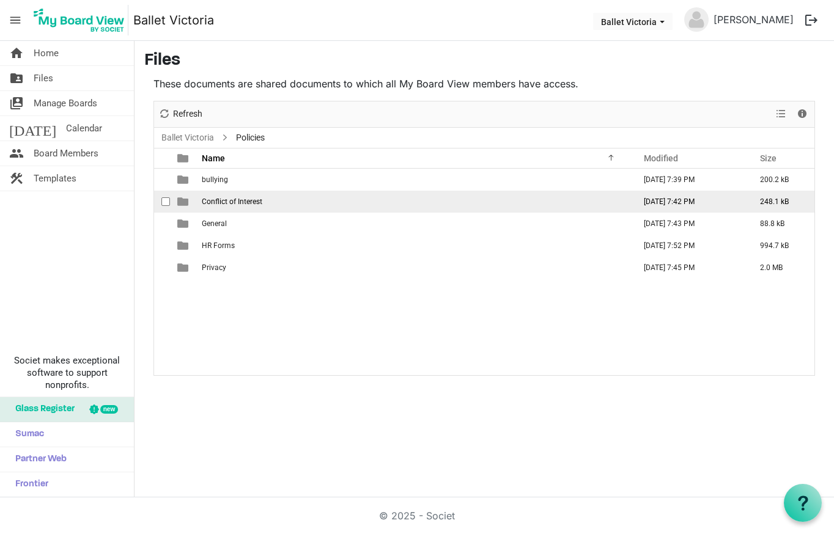
click at [267, 199] on td "Conflict of Interest" at bounding box center [414, 202] width 433 height 22
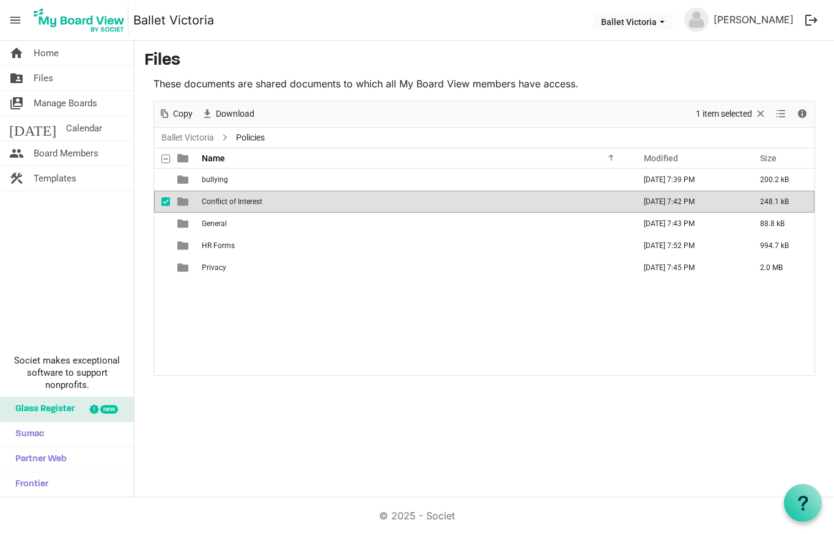
click at [267, 199] on td "Conflict of Interest" at bounding box center [414, 202] width 433 height 22
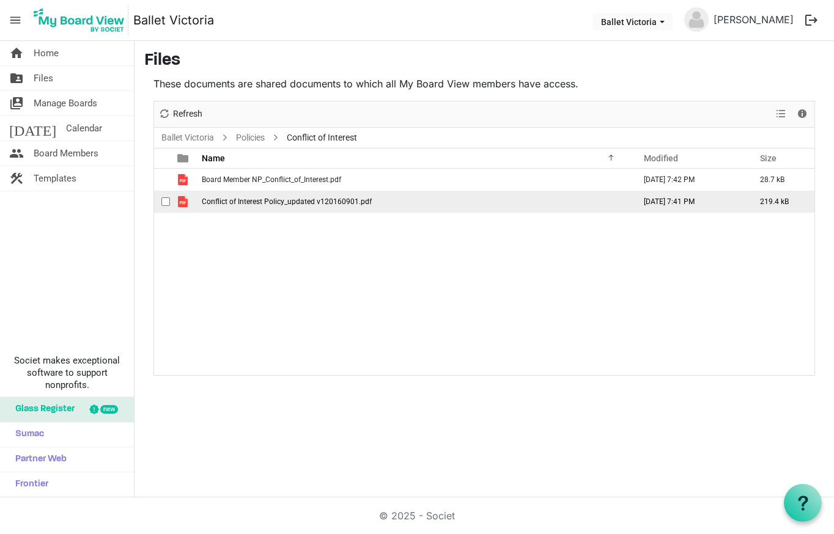
click at [375, 202] on td "Conflict of Interest Policy_updated v120160901.pdf" at bounding box center [414, 202] width 433 height 22
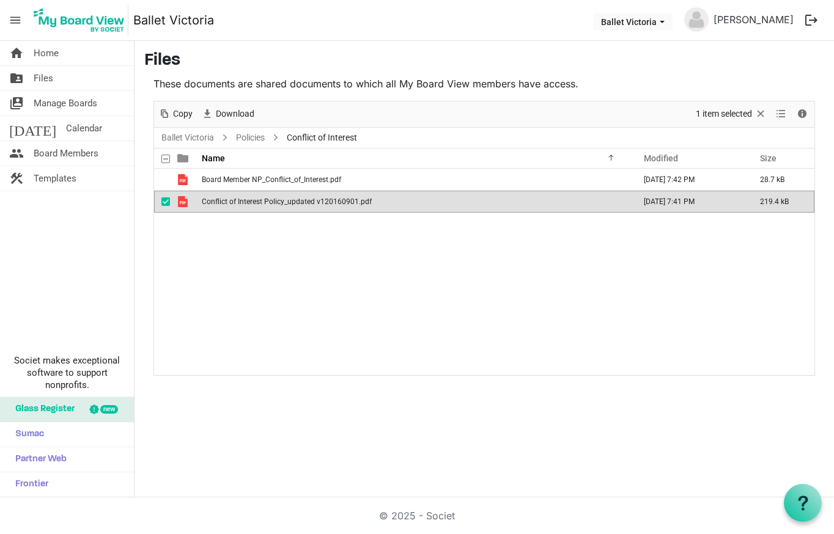
drag, startPoint x: 375, startPoint y: 202, endPoint x: 384, endPoint y: 196, distance: 10.5
click at [377, 200] on td "Conflict of Interest Policy_updated v120160901.pdf" at bounding box center [414, 202] width 433 height 22
click at [248, 134] on link "Policies" at bounding box center [251, 137] width 34 height 15
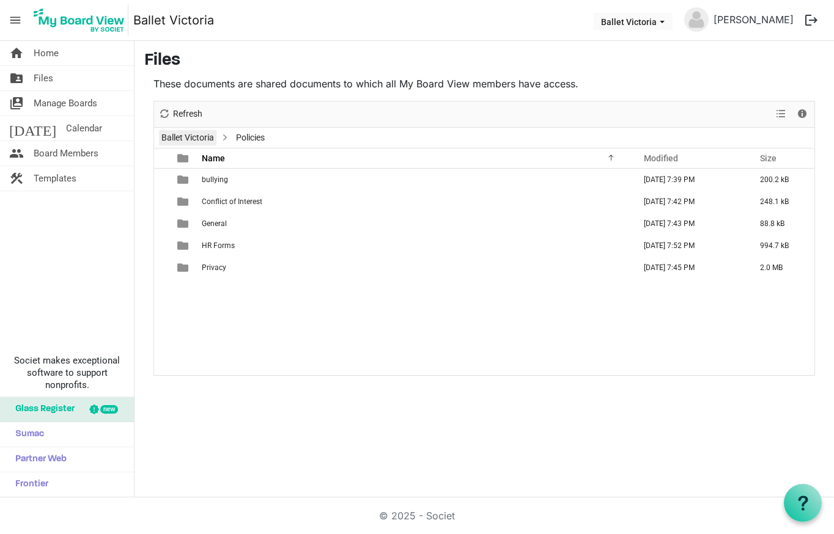
click at [204, 135] on link "Ballet Victoria" at bounding box center [187, 137] width 57 height 15
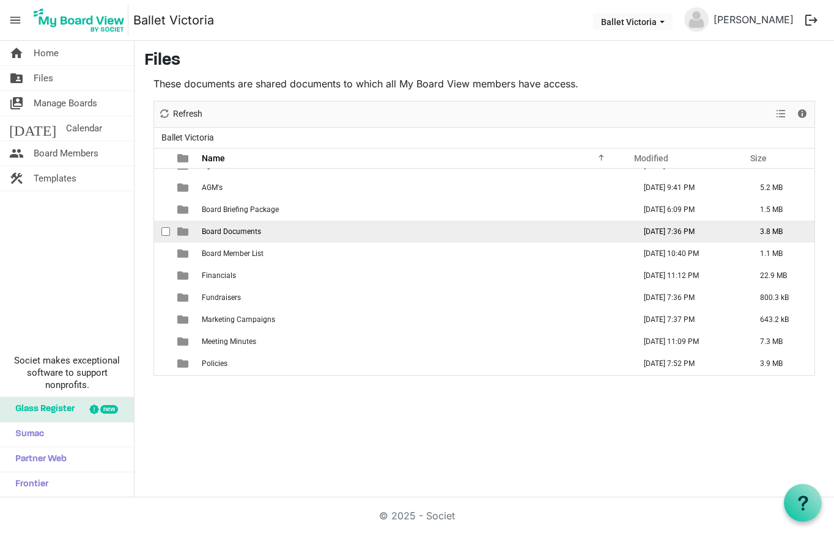
scroll to position [14, 0]
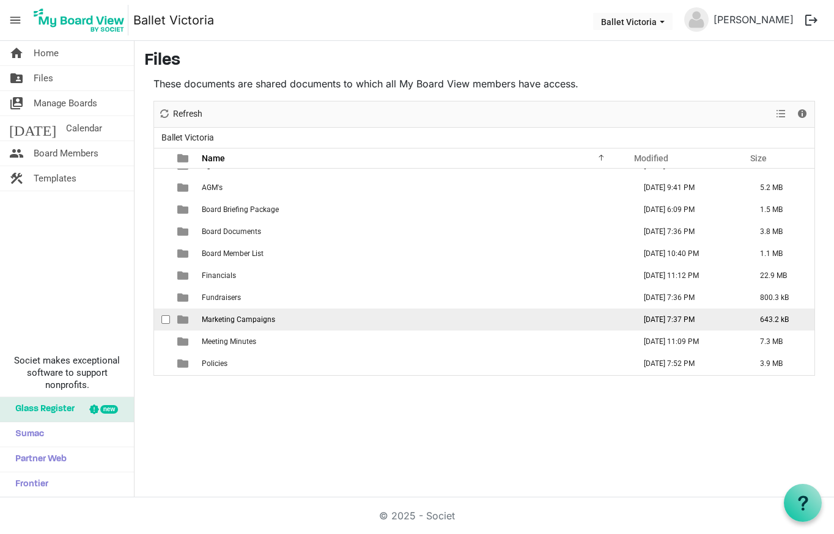
click at [244, 321] on span "Marketing Campaigns" at bounding box center [238, 320] width 73 height 9
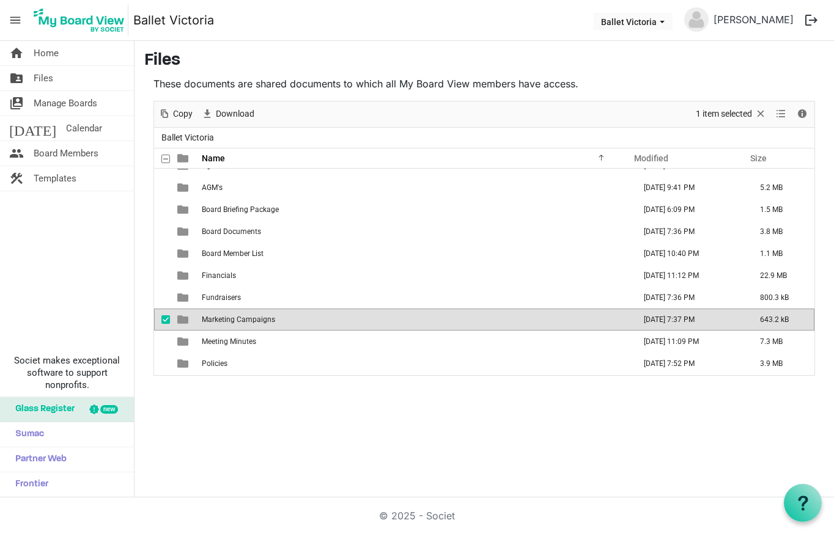
click at [244, 321] on span "Marketing Campaigns" at bounding box center [238, 320] width 73 height 9
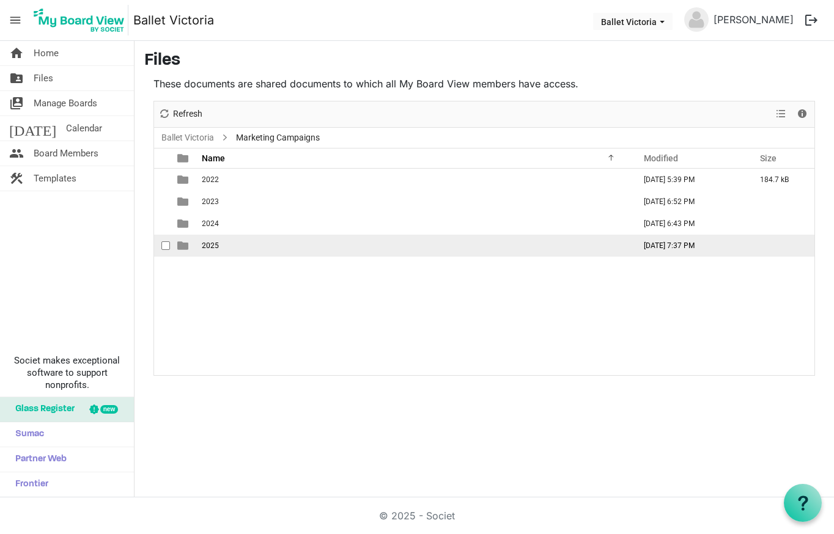
click at [229, 246] on td "2025" at bounding box center [414, 246] width 433 height 22
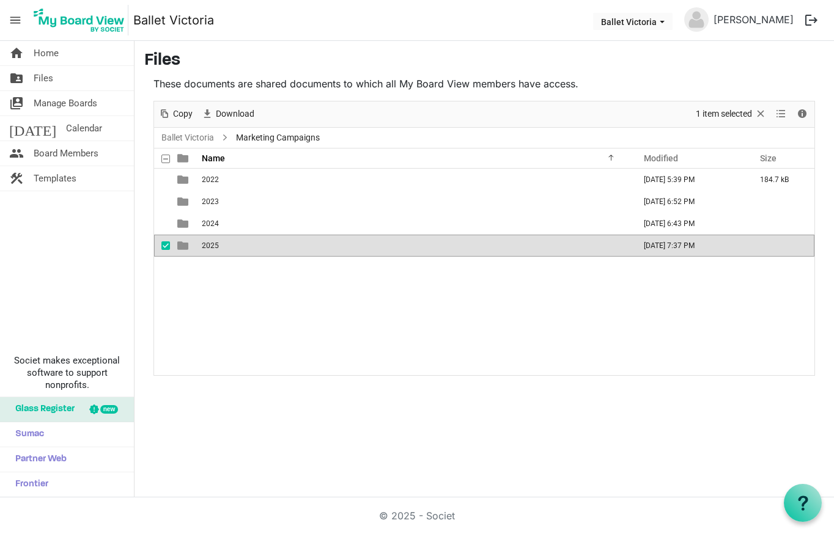
click at [229, 246] on td "2025" at bounding box center [414, 246] width 433 height 22
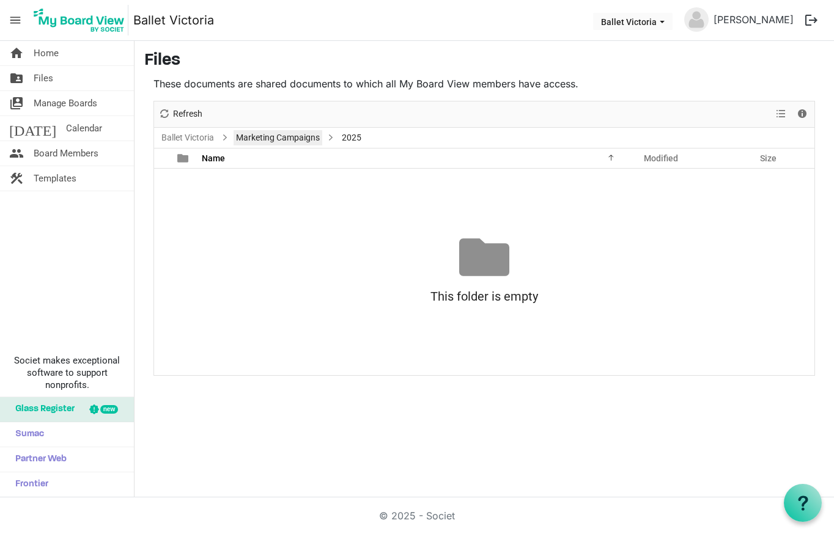
click at [283, 138] on link "Marketing Campaigns" at bounding box center [278, 137] width 89 height 15
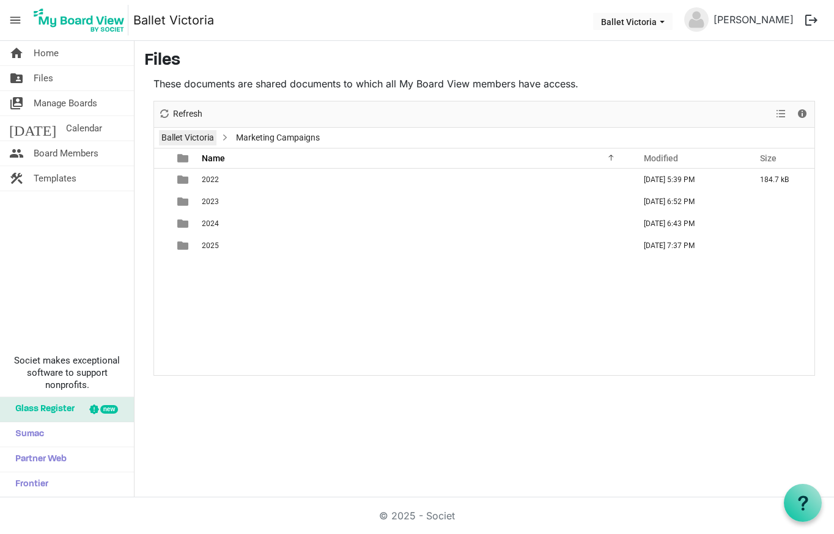
click at [199, 136] on link "Ballet Victoria" at bounding box center [187, 137] width 57 height 15
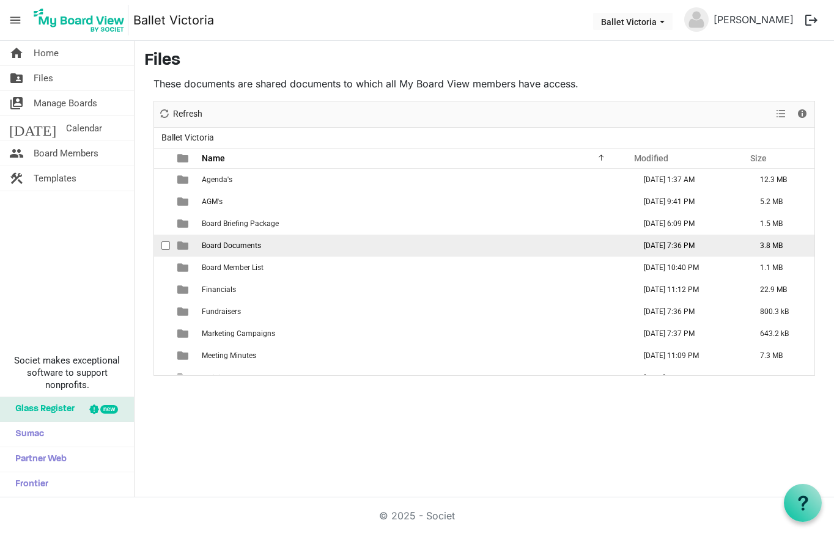
click at [240, 243] on span "Board Documents" at bounding box center [231, 246] width 59 height 9
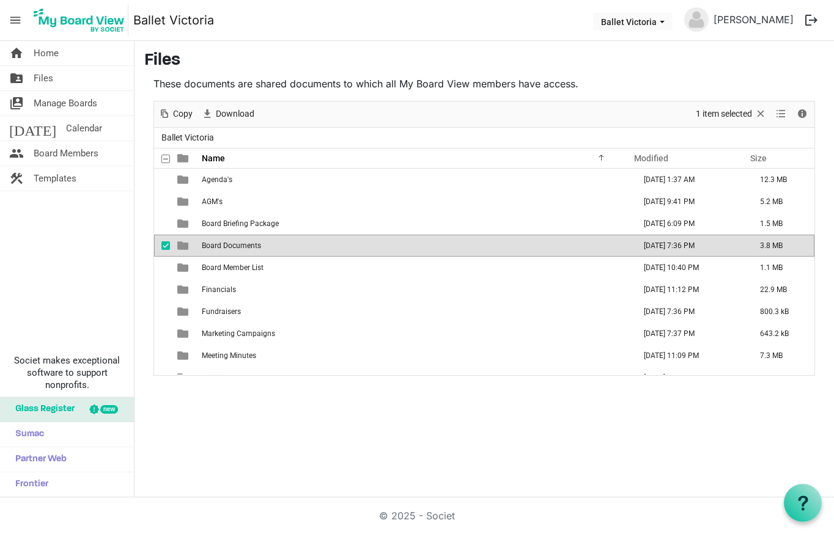
click at [240, 243] on span "Board Documents" at bounding box center [231, 246] width 59 height 9
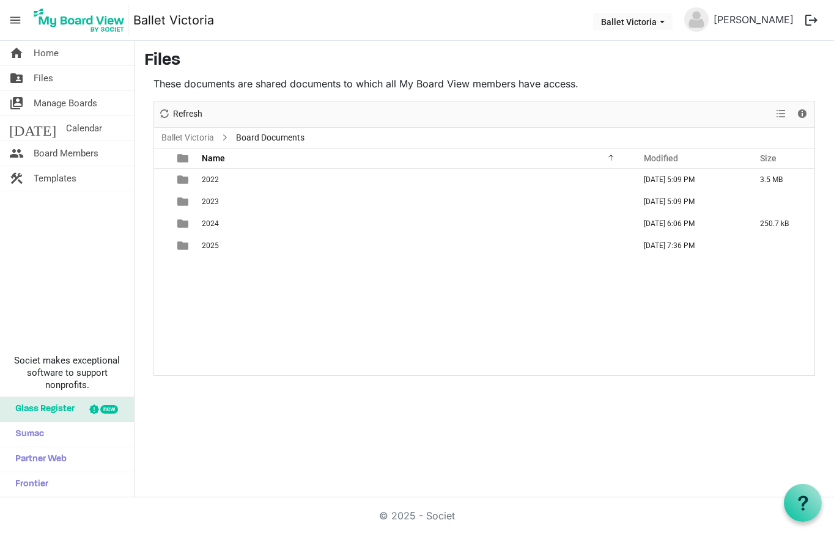
click at [265, 139] on span "Board Documents" at bounding box center [270, 137] width 73 height 15
click at [196, 136] on link "Ballet Victoria" at bounding box center [187, 137] width 57 height 15
